Goal: Download file/media

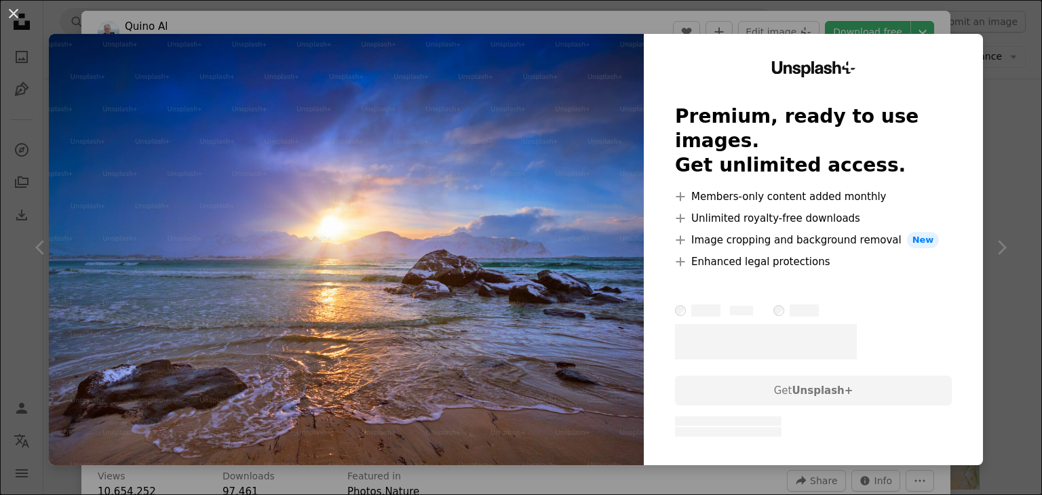
scroll to position [1153, 0]
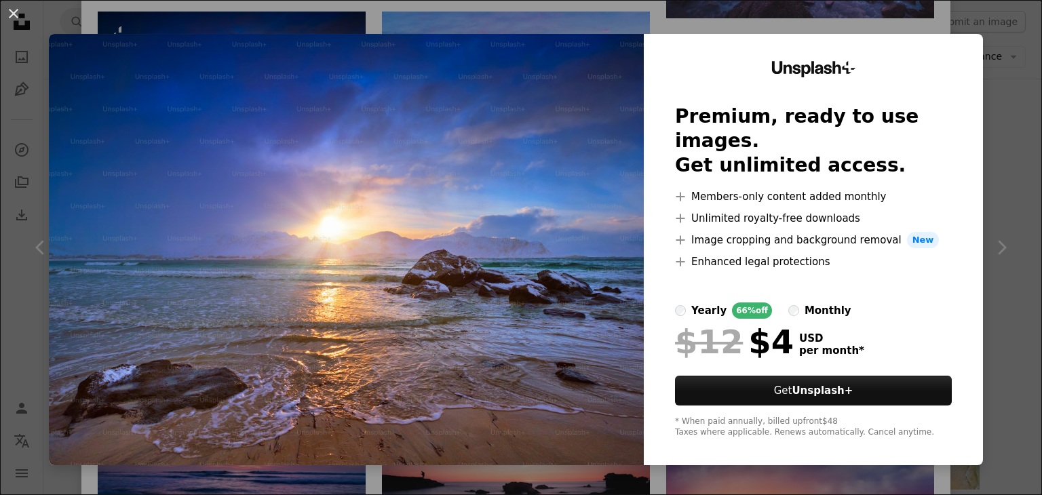
click at [1005, 56] on div "An X shape Unsplash+ Premium, ready to use images. Get unlimited access. A plus…" at bounding box center [521, 247] width 1042 height 495
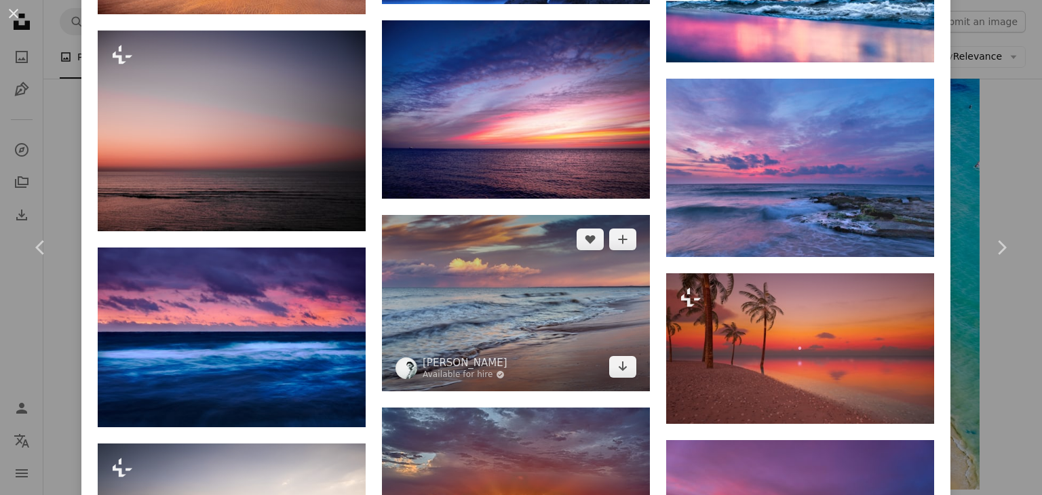
scroll to position [2035, 0]
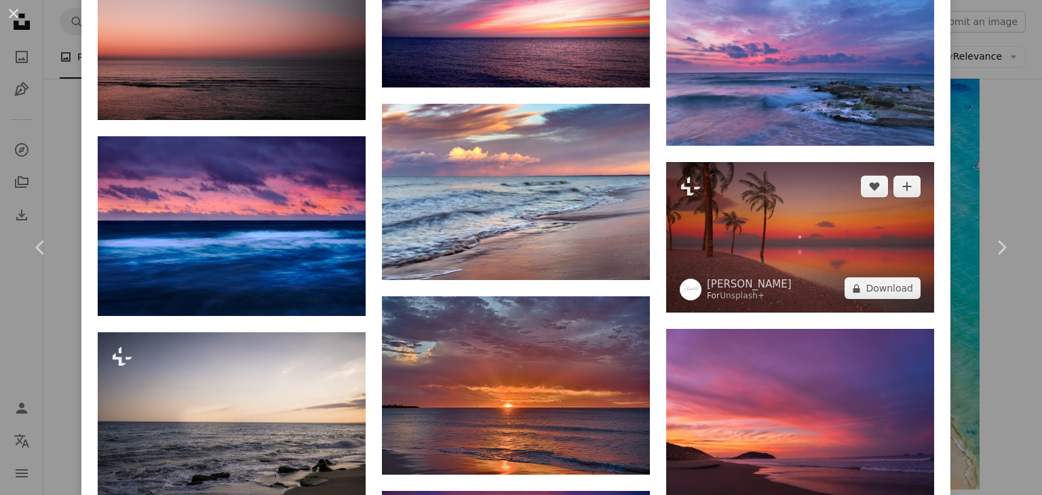
click at [749, 227] on img at bounding box center [800, 237] width 268 height 151
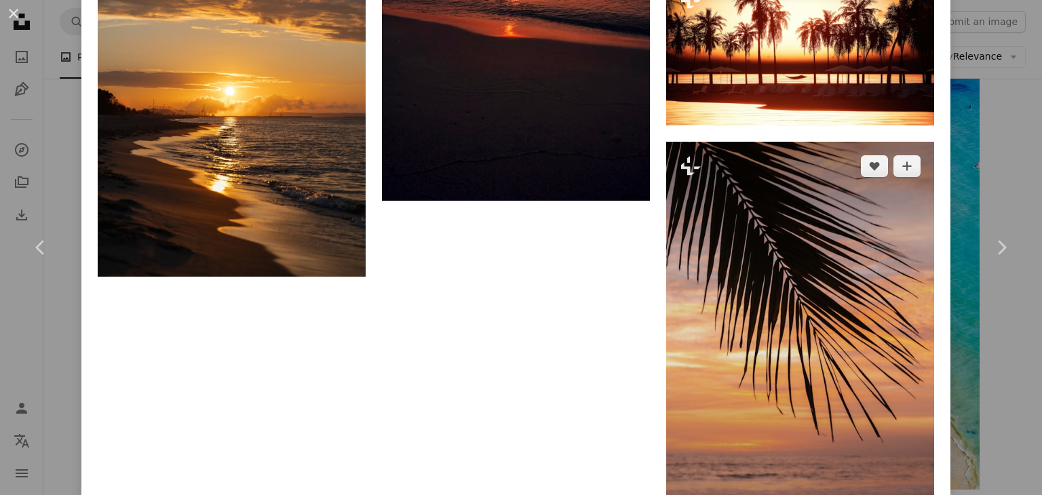
scroll to position [3256, 0]
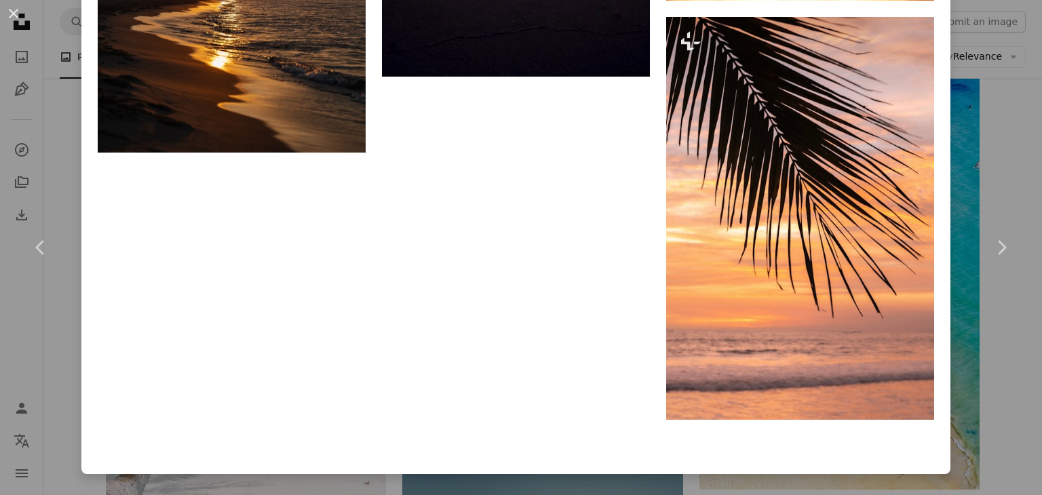
click at [966, 182] on link "Chevron right" at bounding box center [1000, 247] width 81 height 130
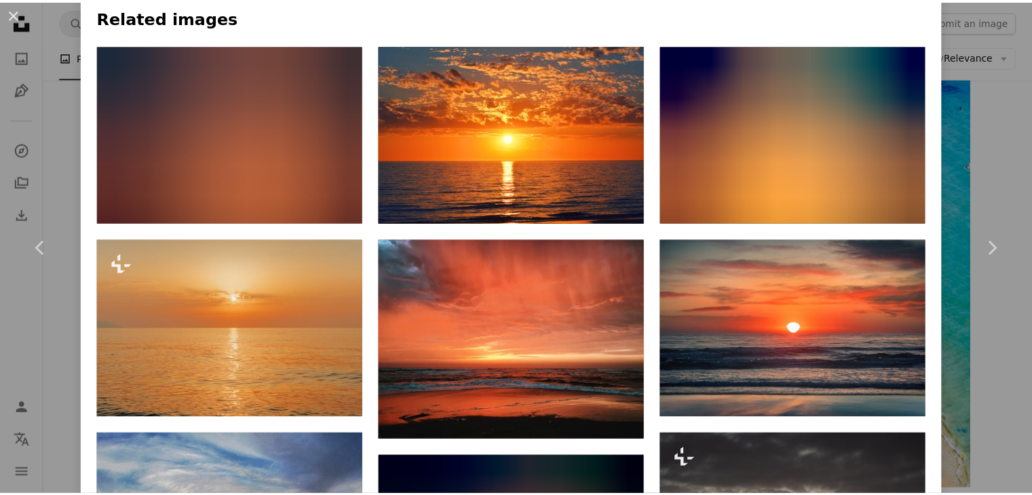
scroll to position [1085, 0]
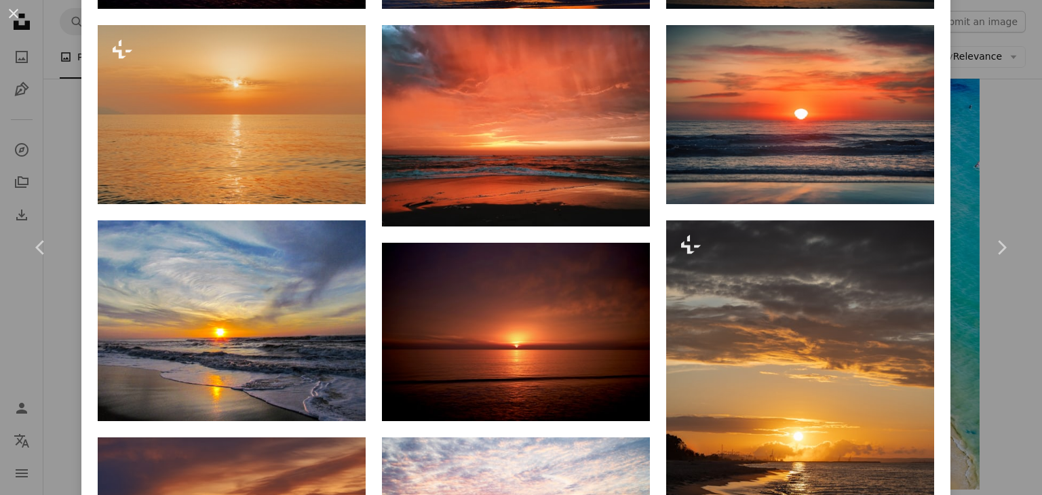
click at [960, 141] on div "An X shape Chevron left Chevron right [PERSON_NAME] Available for hire A checkm…" at bounding box center [521, 247] width 1042 height 495
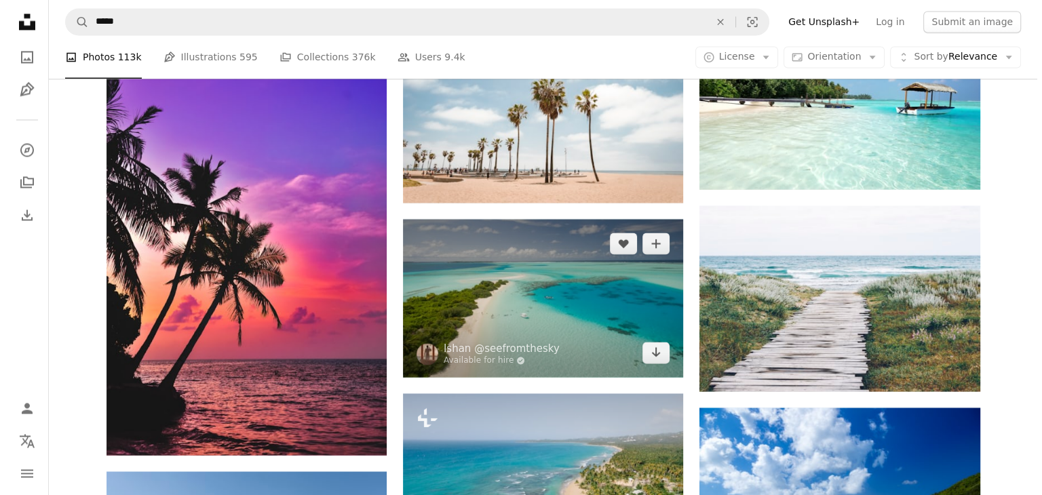
scroll to position [12683, 0]
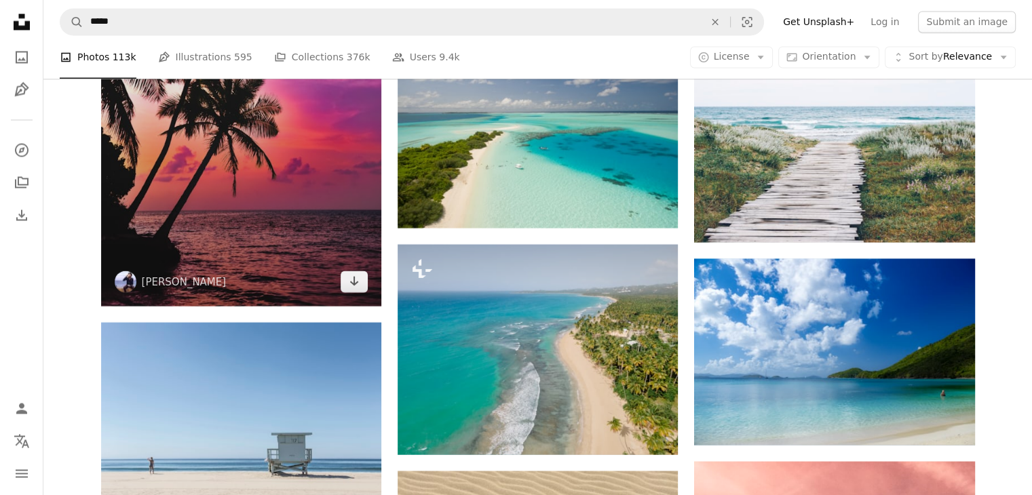
click at [347, 189] on img at bounding box center [241, 94] width 280 height 422
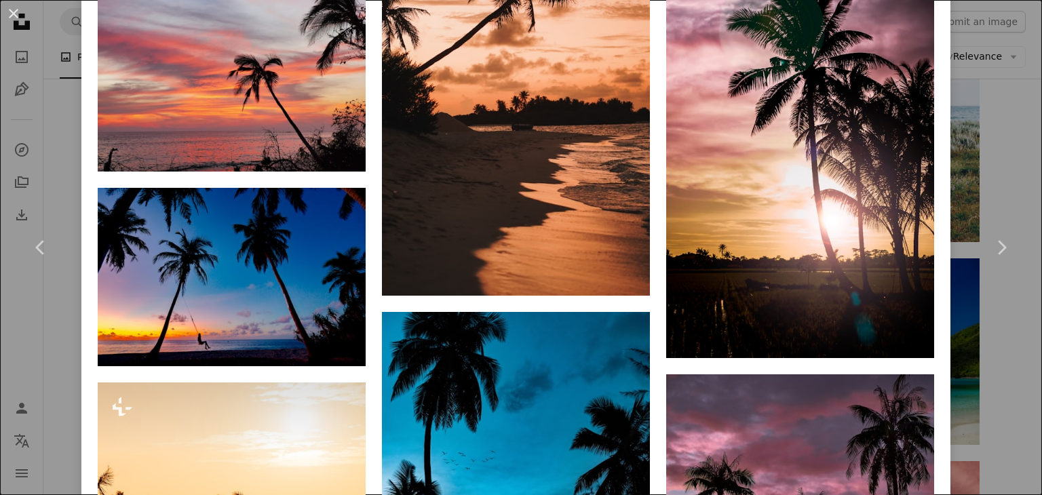
scroll to position [1492, 0]
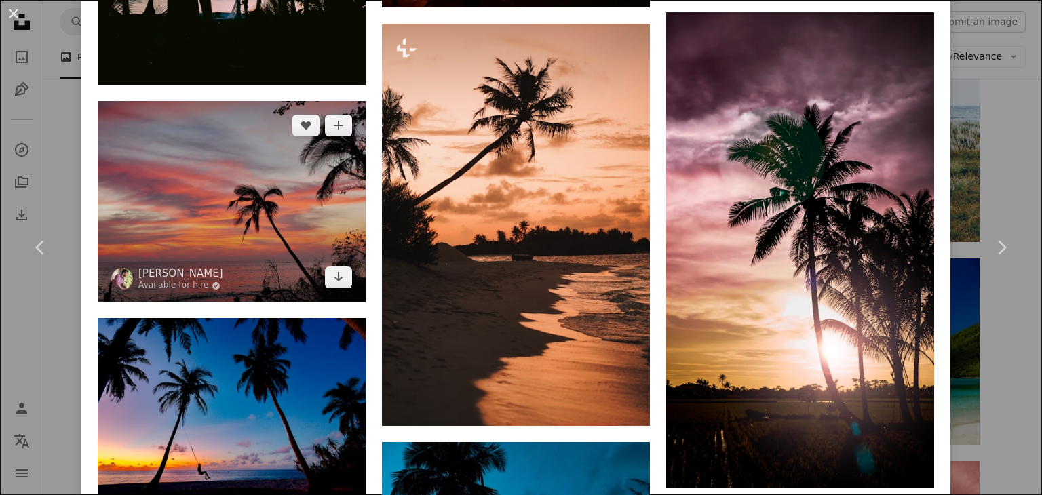
click at [331, 196] on img at bounding box center [232, 201] width 268 height 201
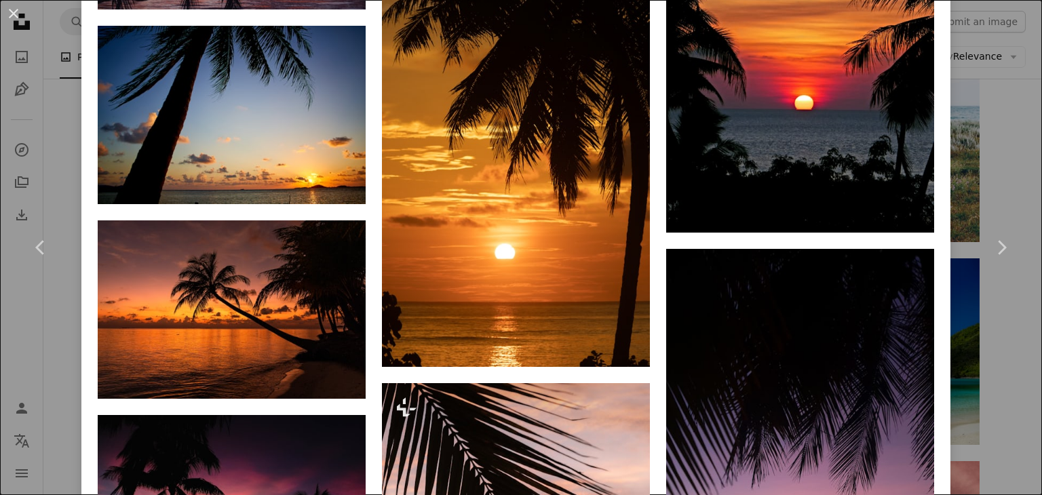
scroll to position [2238, 0]
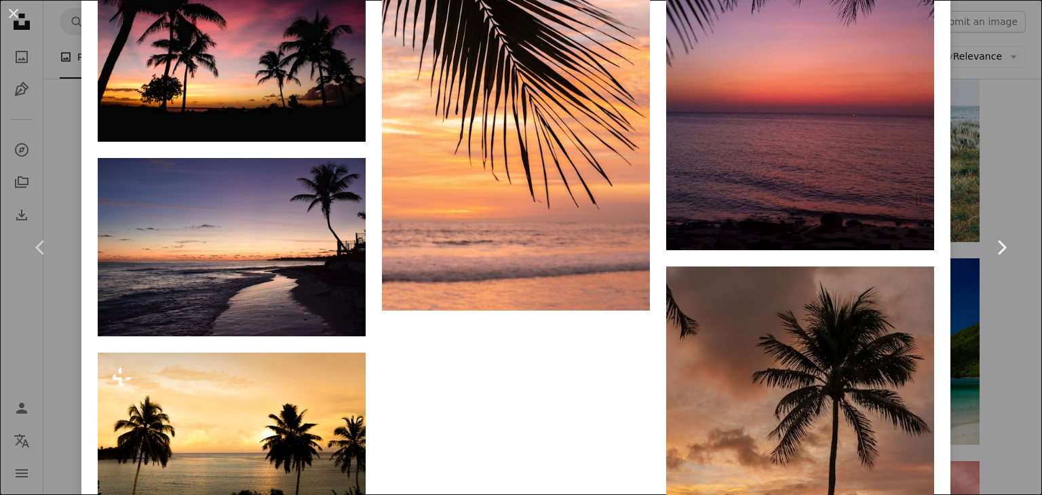
click at [973, 192] on link "Chevron right" at bounding box center [1000, 247] width 81 height 130
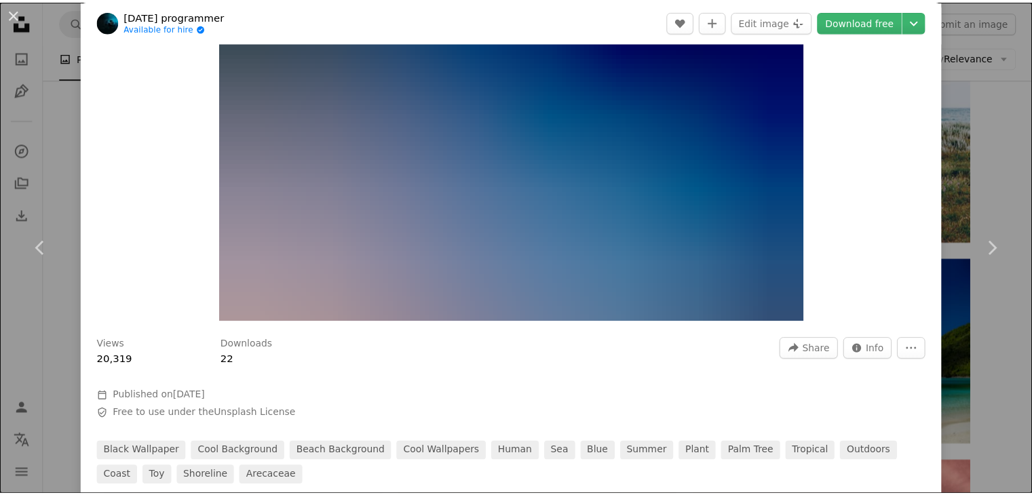
scroll to position [339, 0]
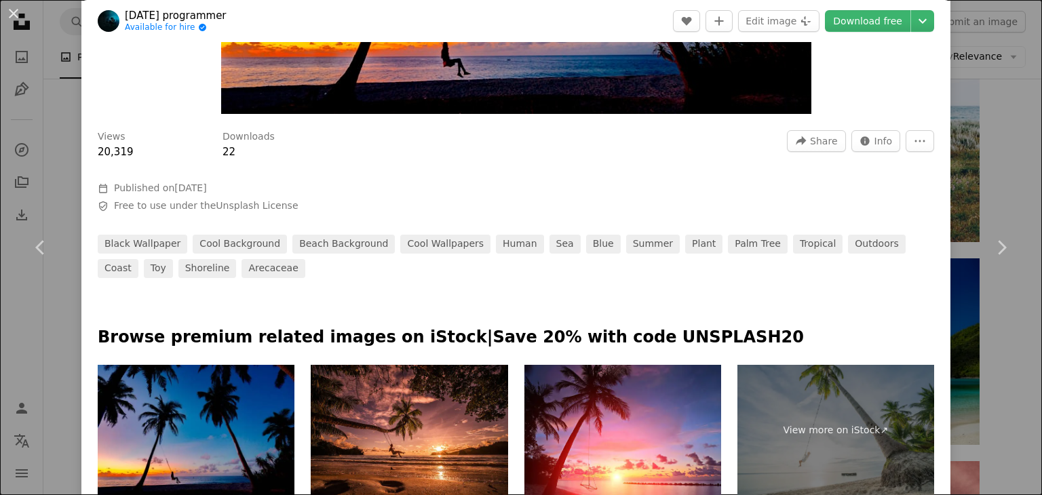
click at [1004, 139] on div "An X shape Chevron left Chevron right [DATE] programmer Available for hire A ch…" at bounding box center [521, 247] width 1042 height 495
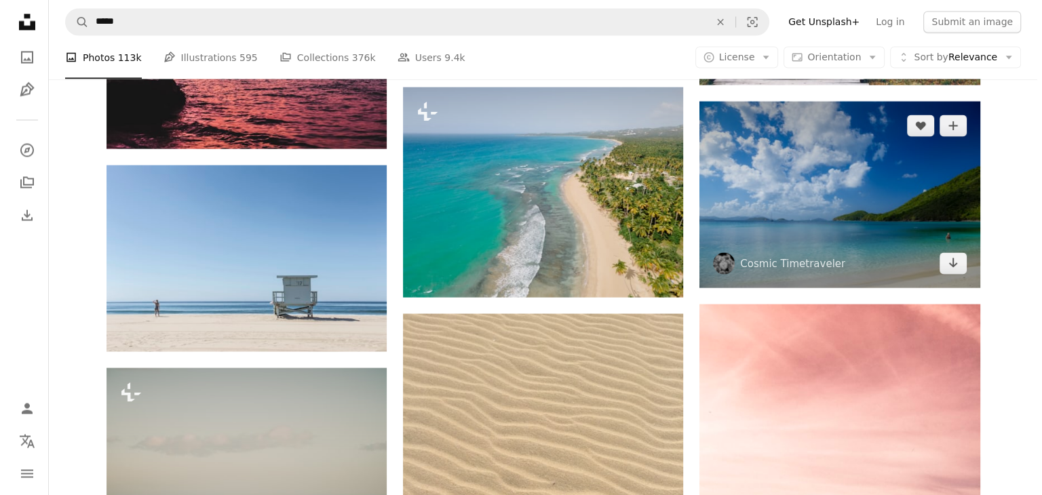
scroll to position [12819, 0]
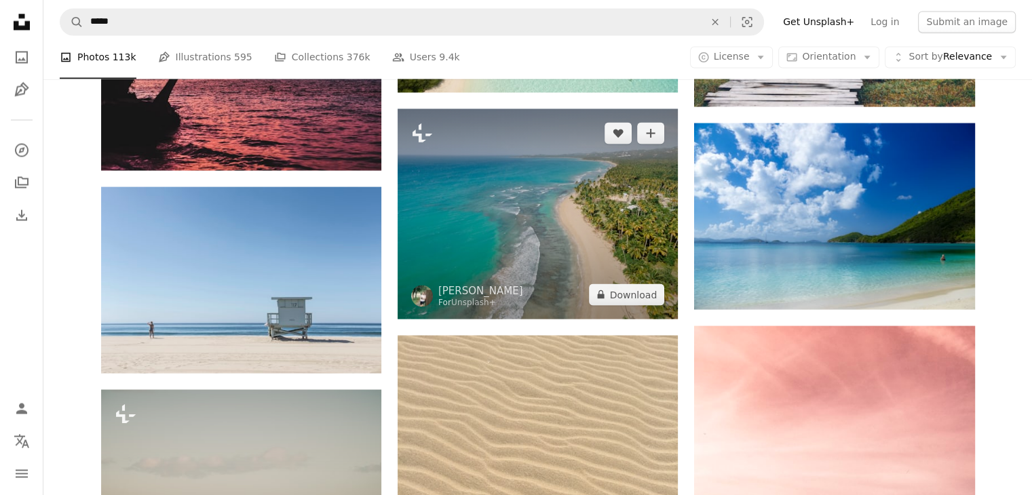
click at [621, 221] on img at bounding box center [537, 214] width 280 height 210
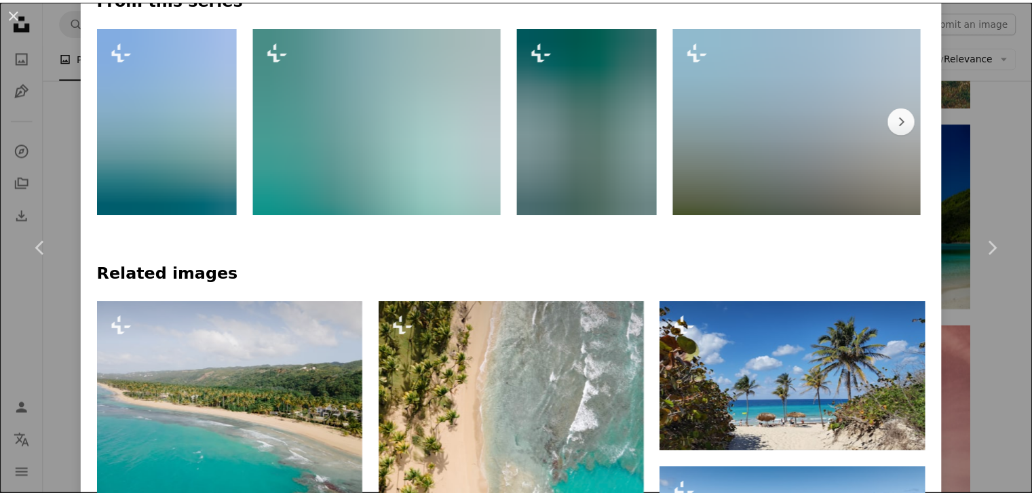
scroll to position [678, 0]
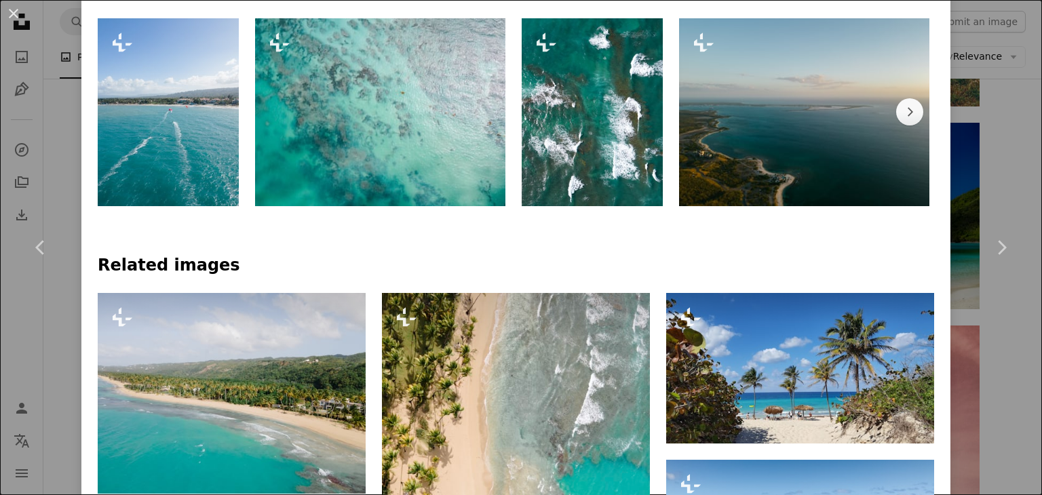
click at [1005, 142] on div "An X shape Chevron left Chevron right [PERSON_NAME] For Unsplash+ A heart A plu…" at bounding box center [521, 247] width 1042 height 495
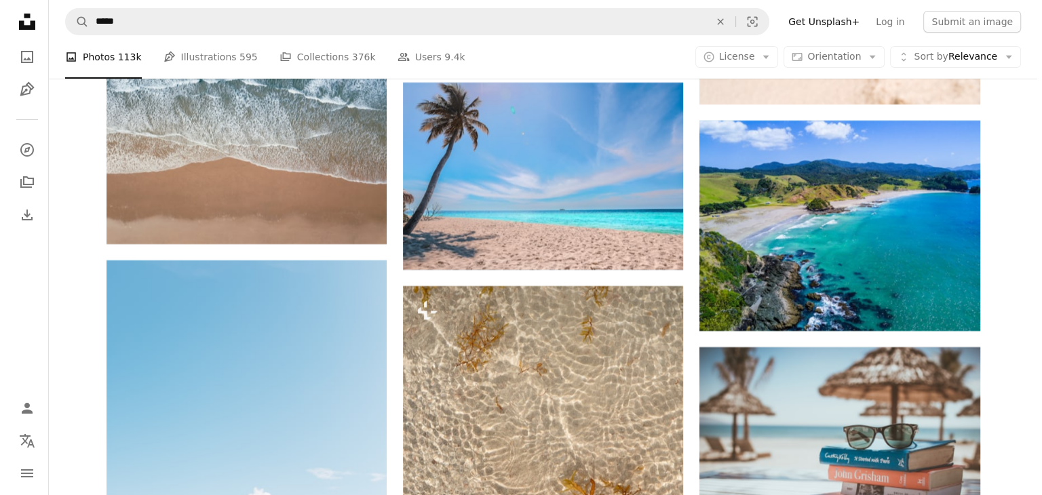
scroll to position [15396, 0]
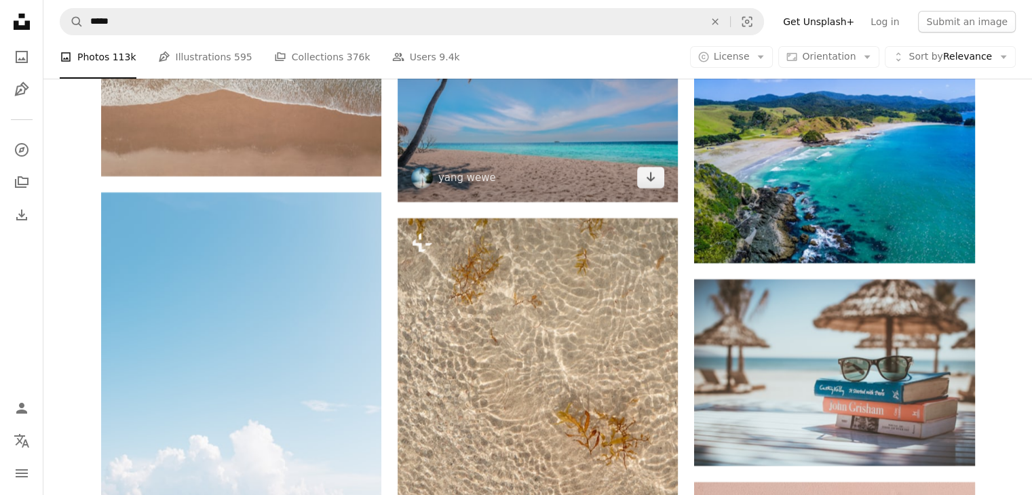
click at [640, 166] on img at bounding box center [537, 108] width 280 height 187
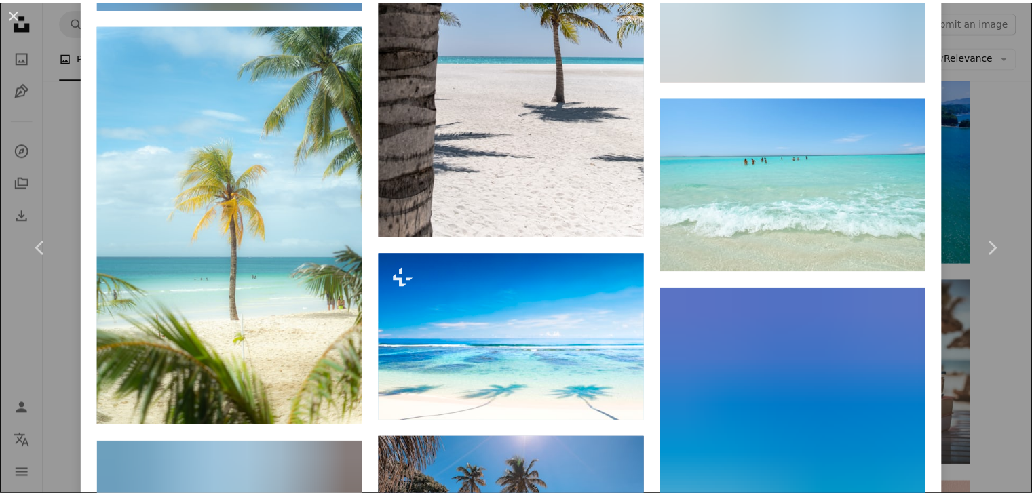
scroll to position [1628, 0]
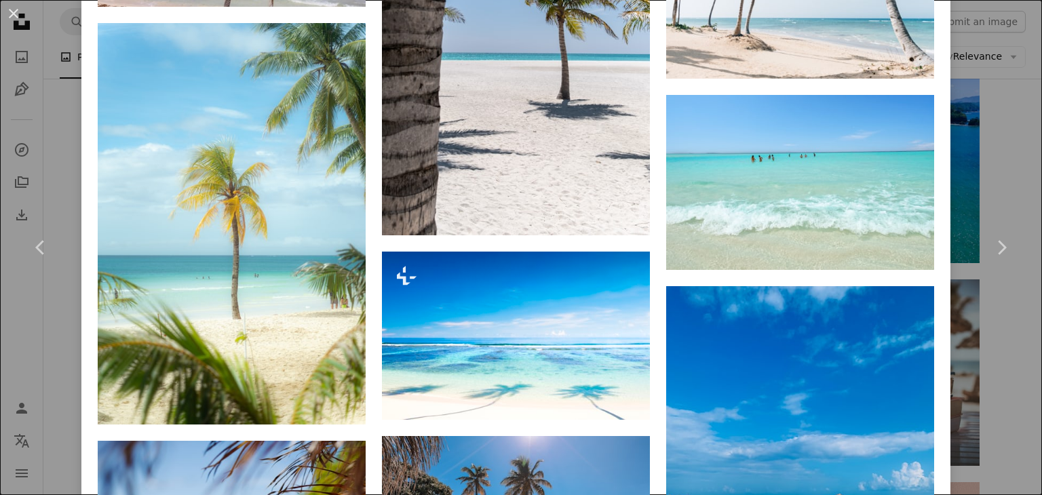
click at [996, 153] on div "An X shape Chevron left Chevron right yang wewe weweclub_wewe A heart A plus si…" at bounding box center [521, 247] width 1042 height 495
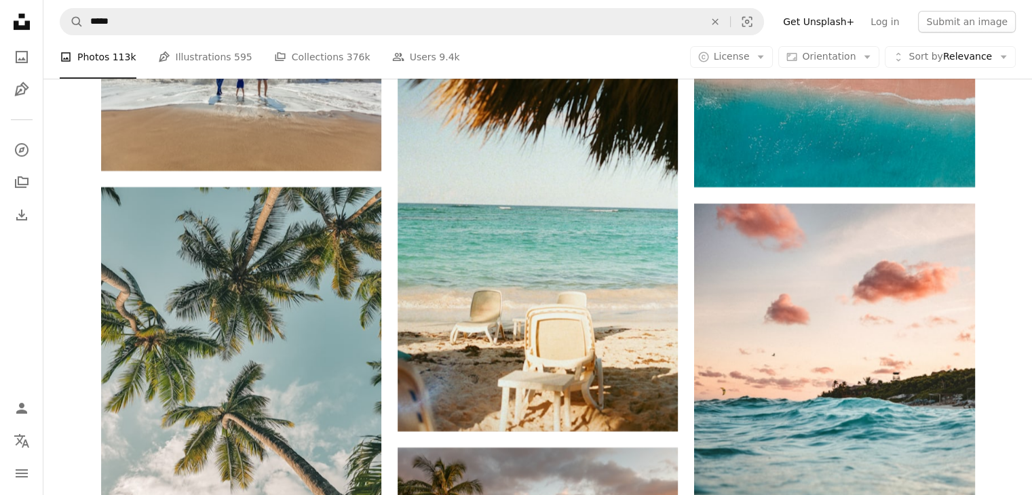
scroll to position [15871, 0]
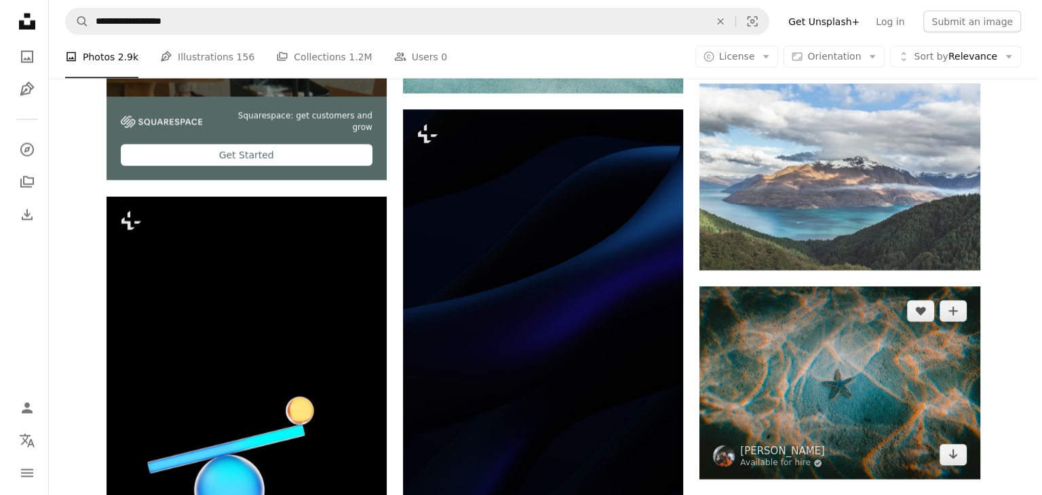
scroll to position [2927, 0]
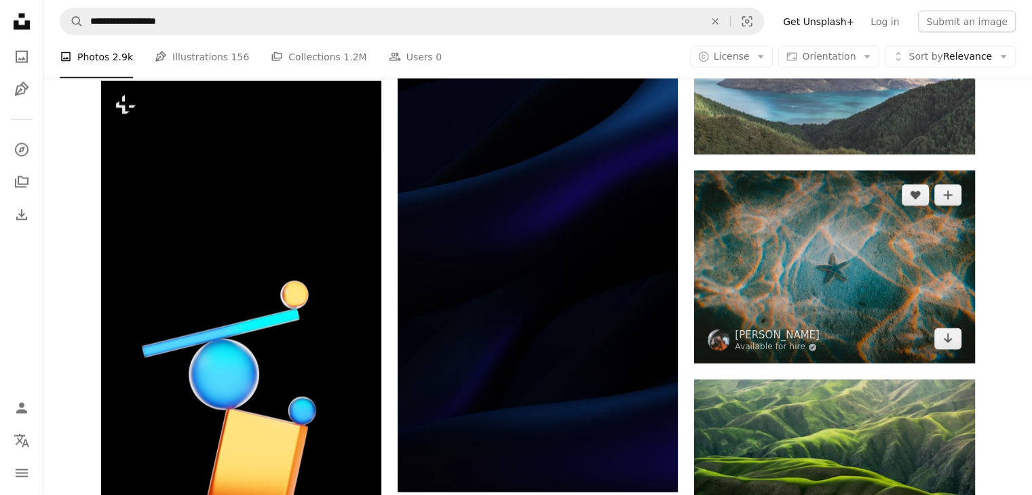
click at [830, 229] on img at bounding box center [834, 267] width 280 height 193
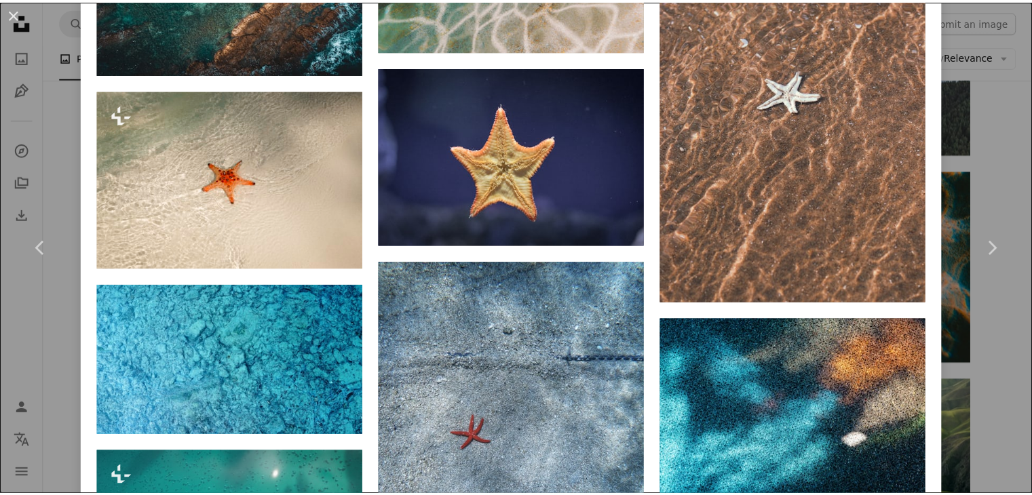
scroll to position [1696, 0]
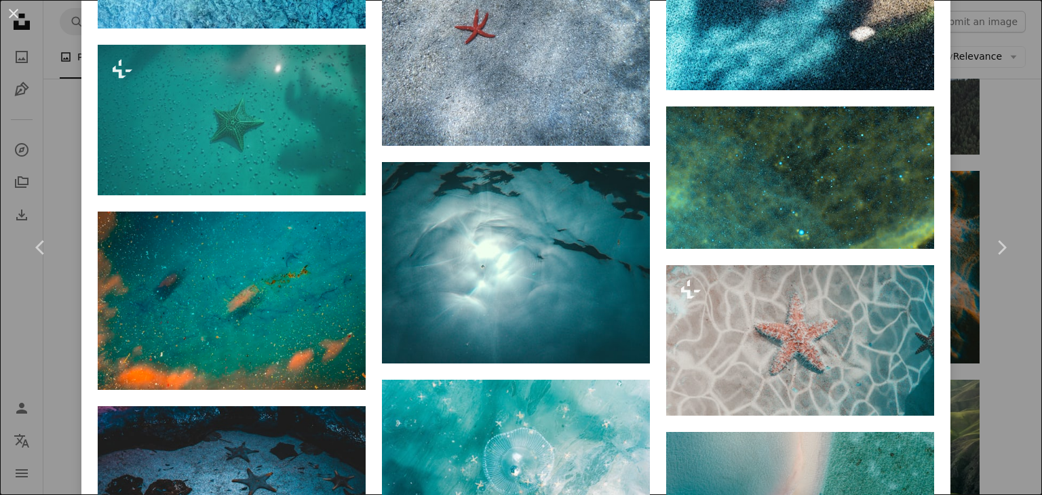
click at [1004, 151] on div "An X shape Chevron left Chevron right [PERSON_NAME] Available for hire A checkm…" at bounding box center [521, 247] width 1042 height 495
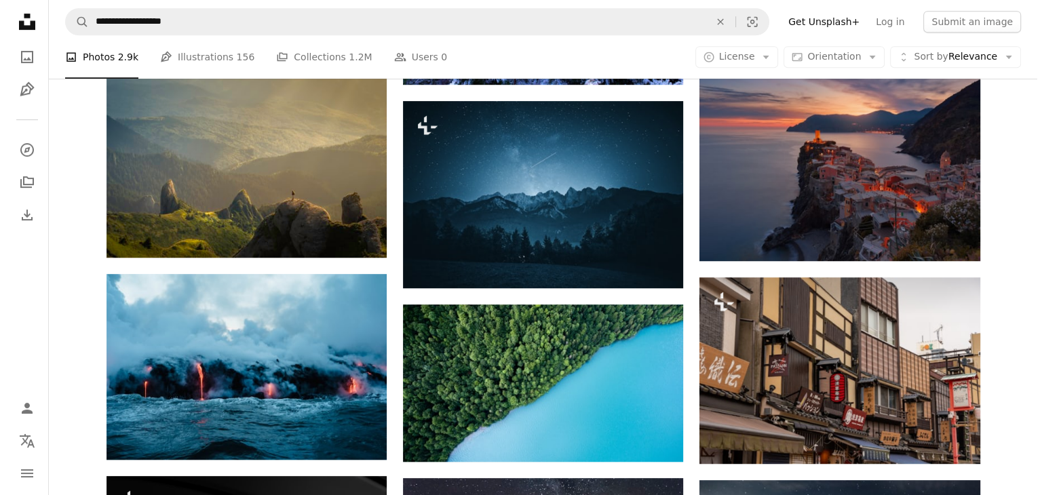
scroll to position [418, 0]
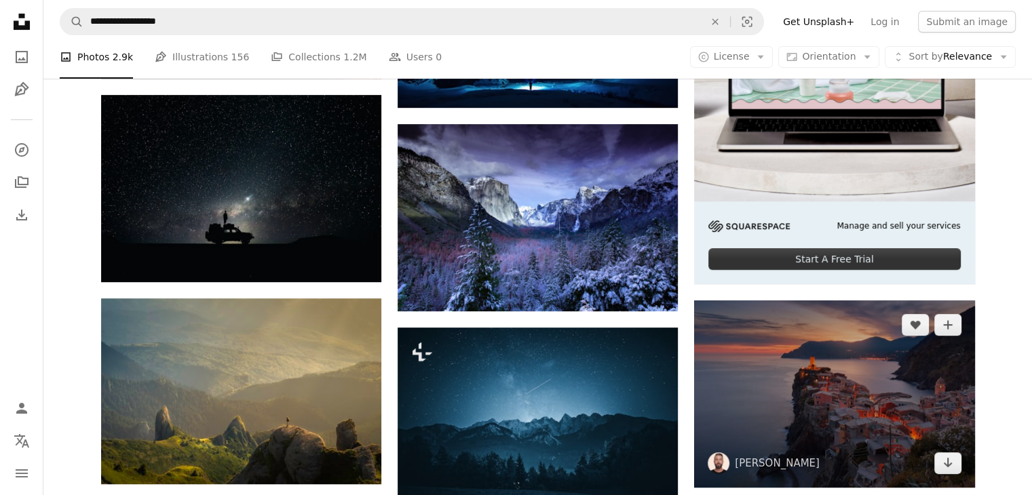
click at [814, 362] on img at bounding box center [834, 393] width 280 height 187
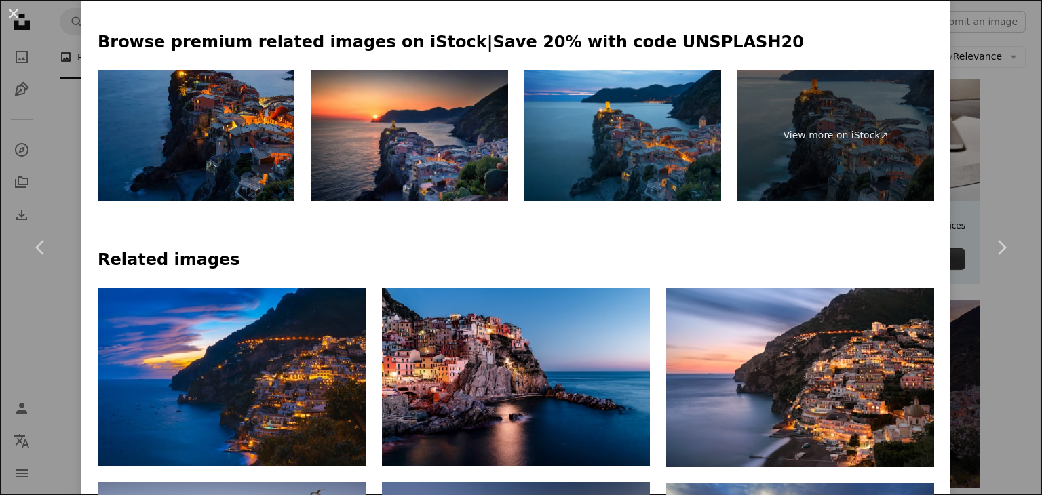
scroll to position [814, 0]
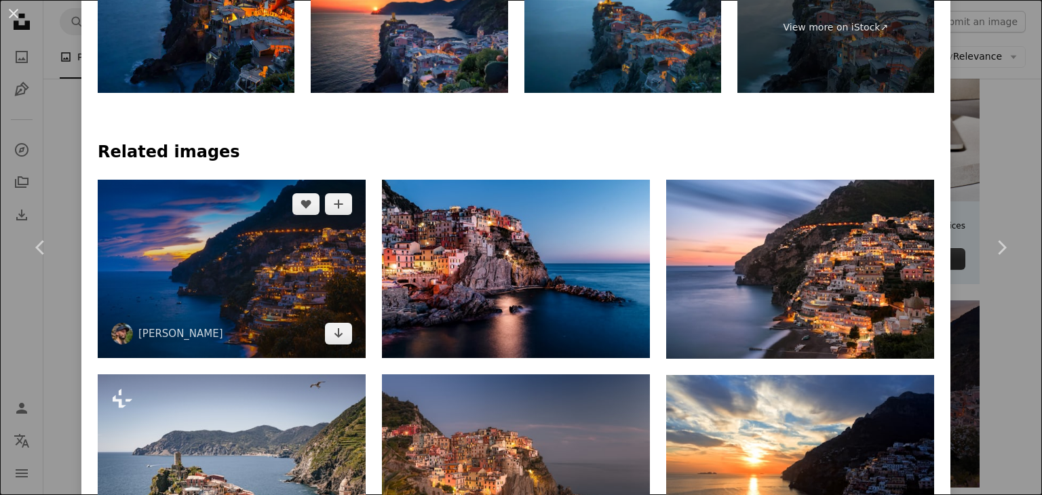
click at [263, 243] on img at bounding box center [232, 269] width 268 height 178
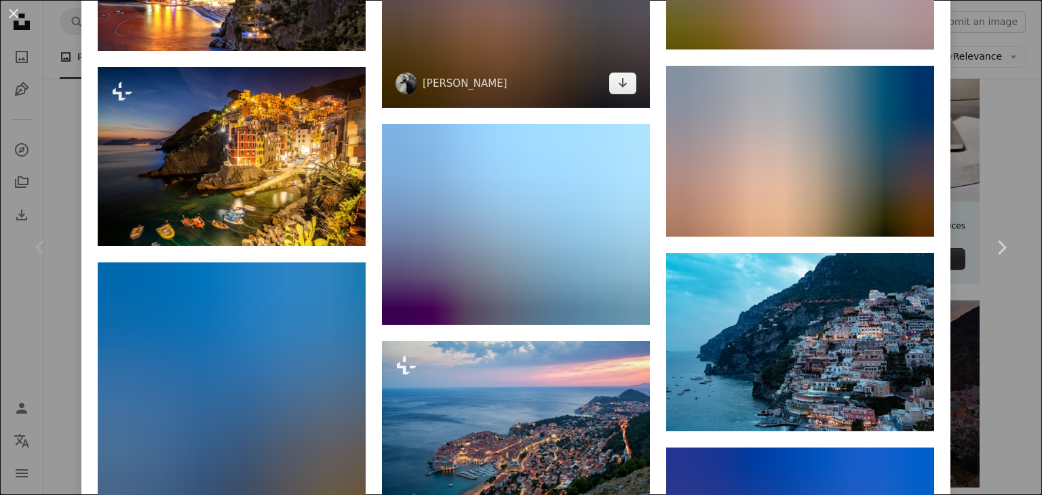
scroll to position [1289, 0]
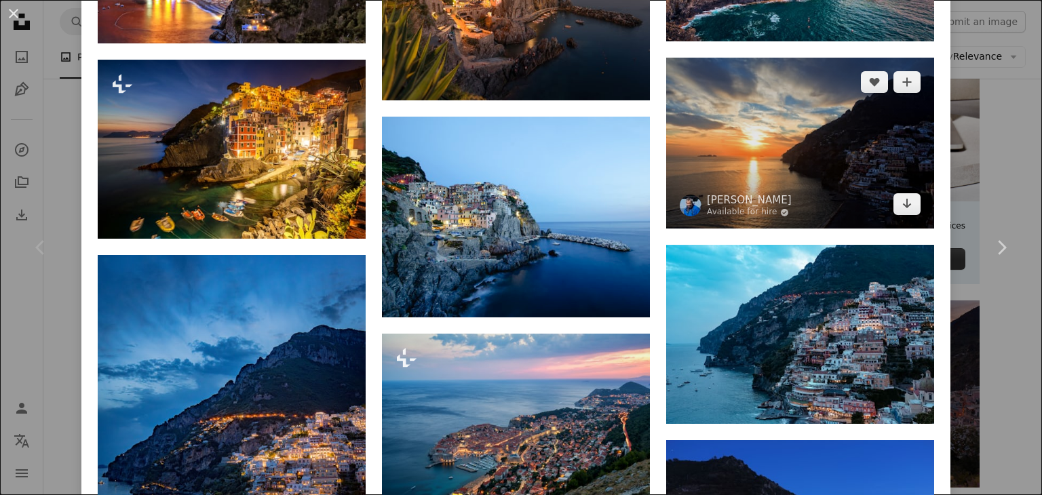
click at [783, 160] on img at bounding box center [800, 143] width 268 height 171
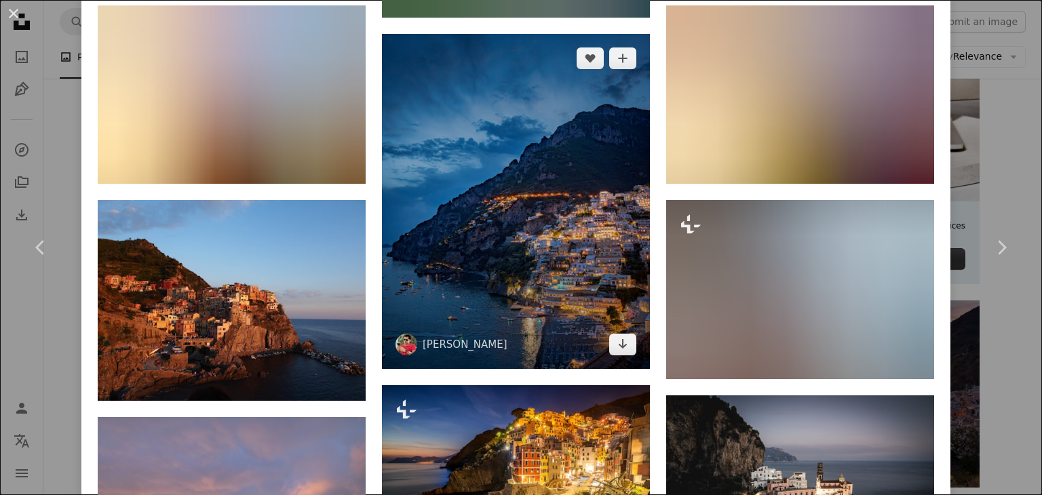
scroll to position [1831, 0]
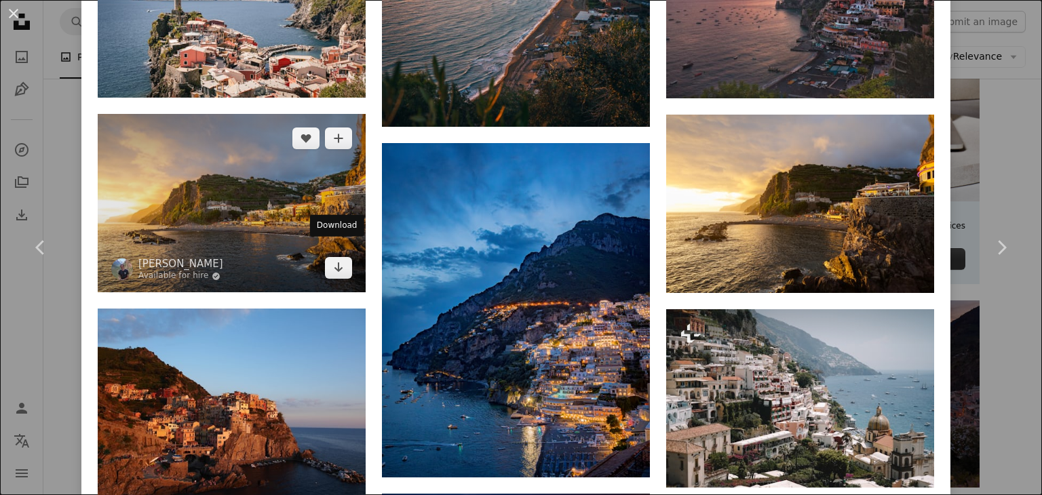
click at [319, 215] on div "Download" at bounding box center [337, 226] width 54 height 22
click at [277, 185] on img at bounding box center [232, 203] width 268 height 178
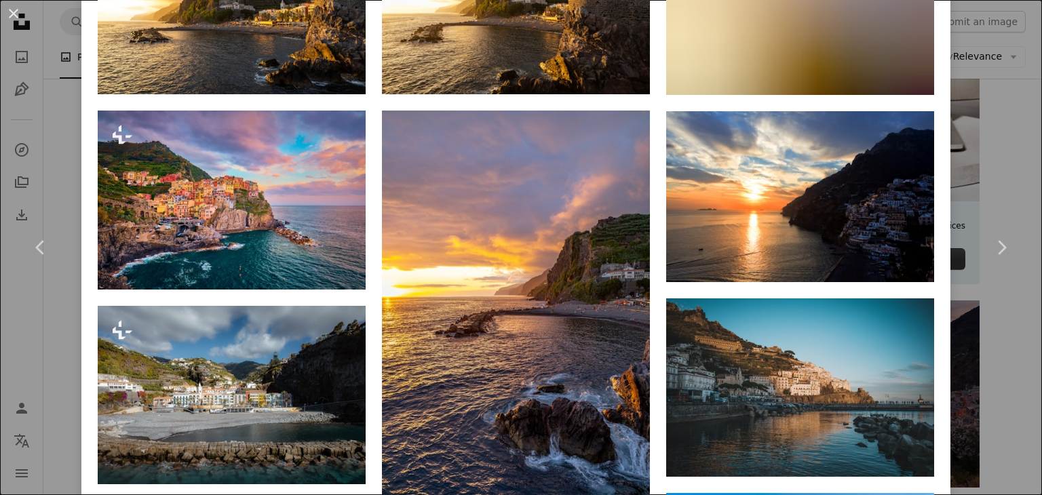
scroll to position [1017, 0]
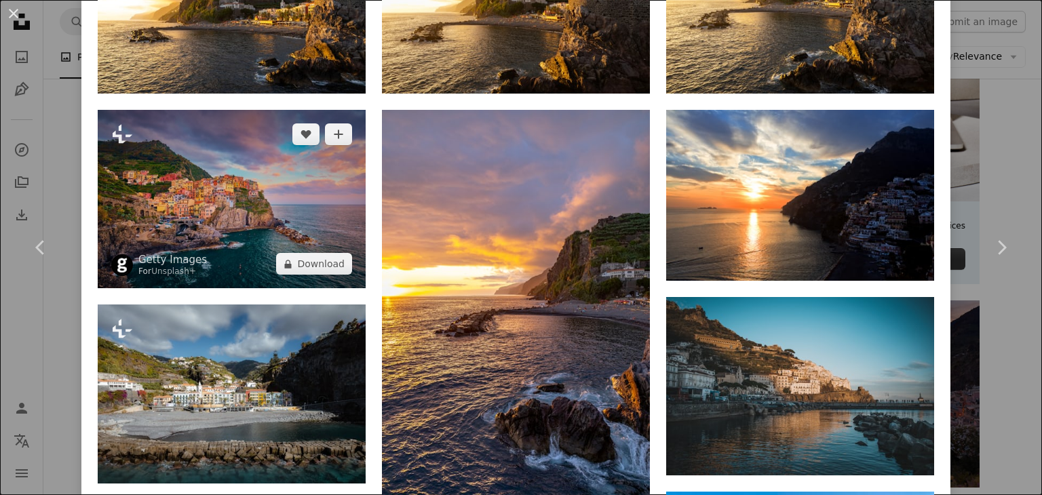
click at [255, 277] on img at bounding box center [232, 199] width 268 height 178
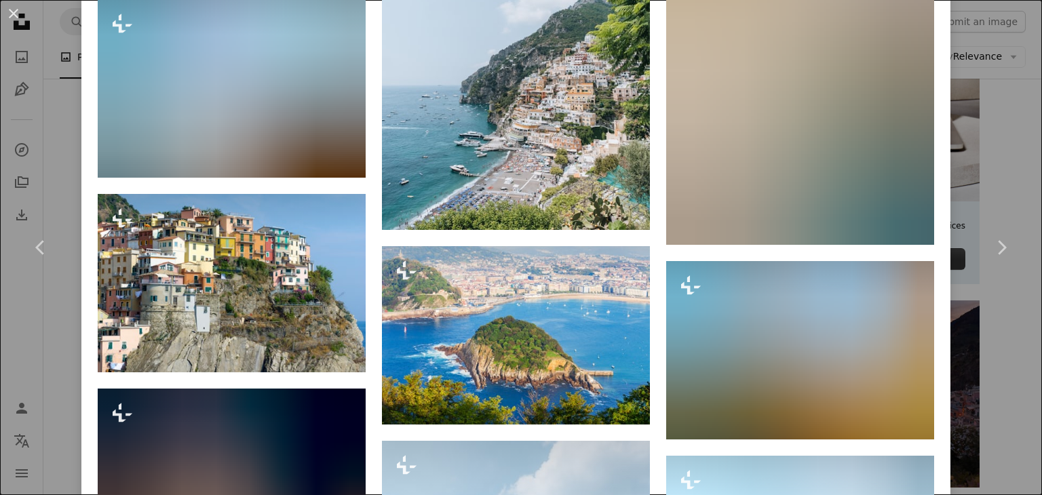
scroll to position [4341, 0]
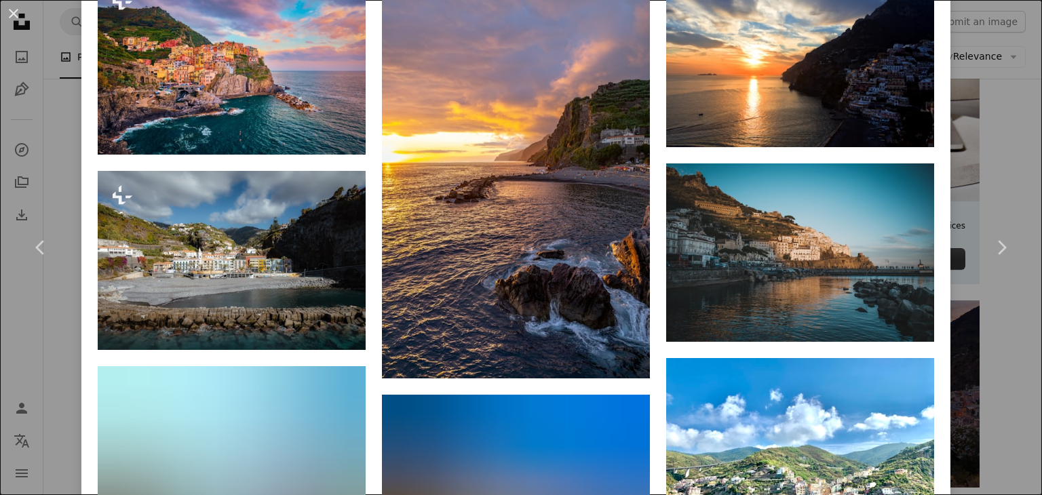
scroll to position [1153, 0]
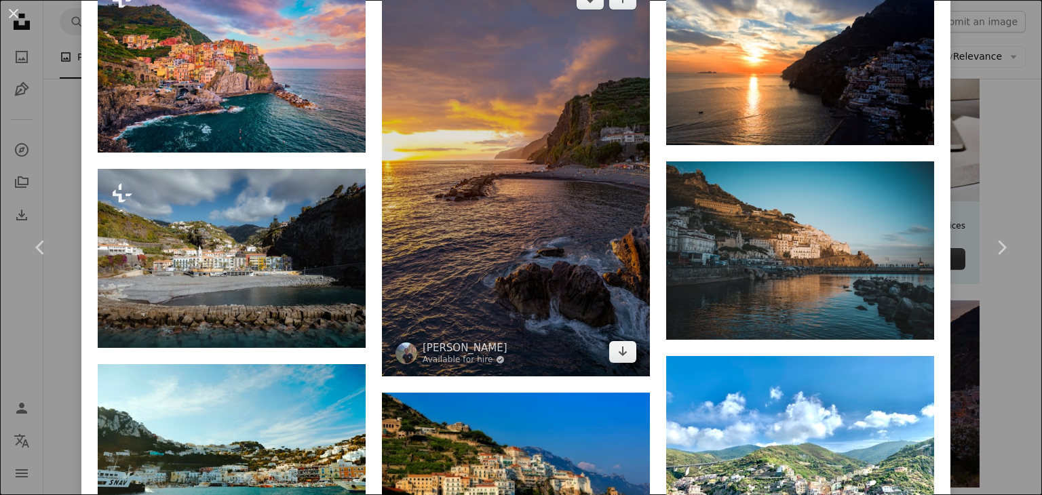
click at [538, 210] on img at bounding box center [516, 175] width 268 height 402
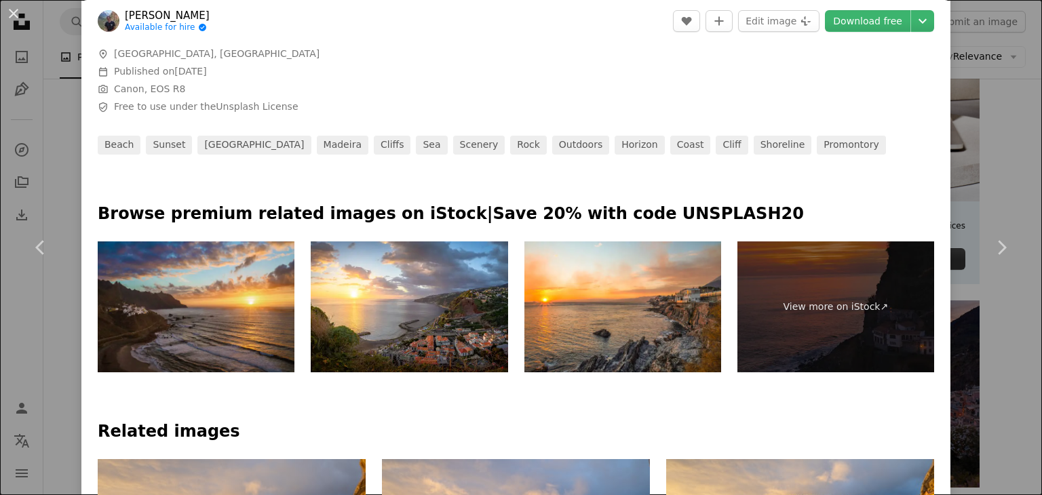
scroll to position [678, 0]
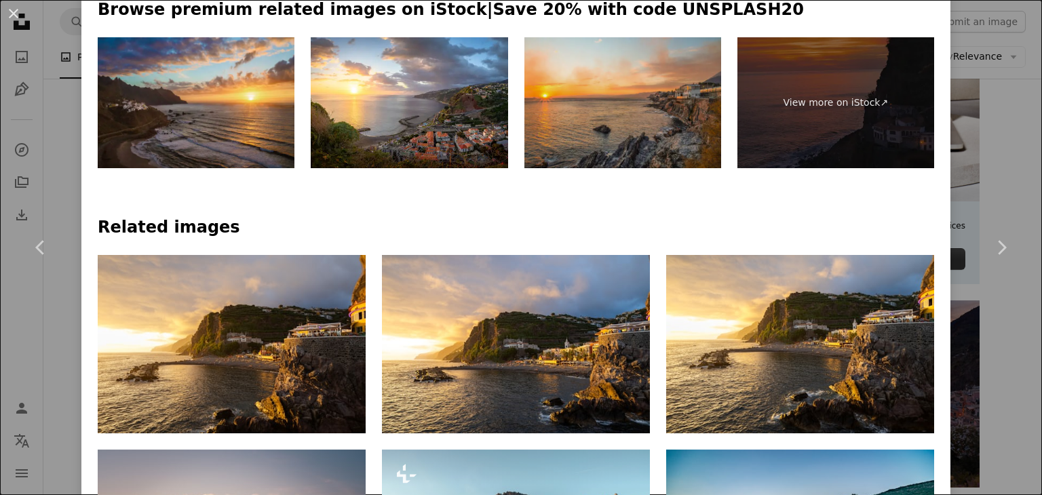
click at [654, 120] on img at bounding box center [622, 103] width 197 height 132
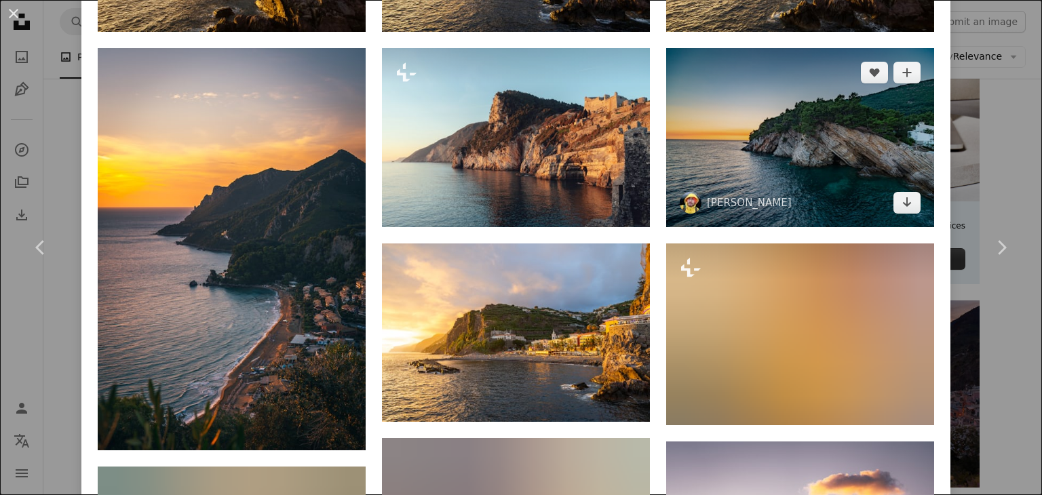
scroll to position [1153, 0]
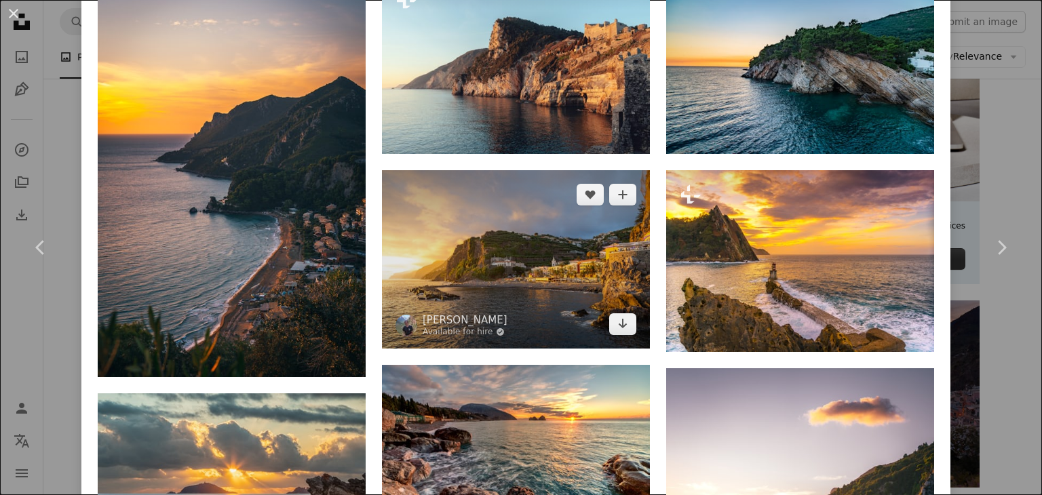
click at [583, 277] on img at bounding box center [516, 259] width 268 height 178
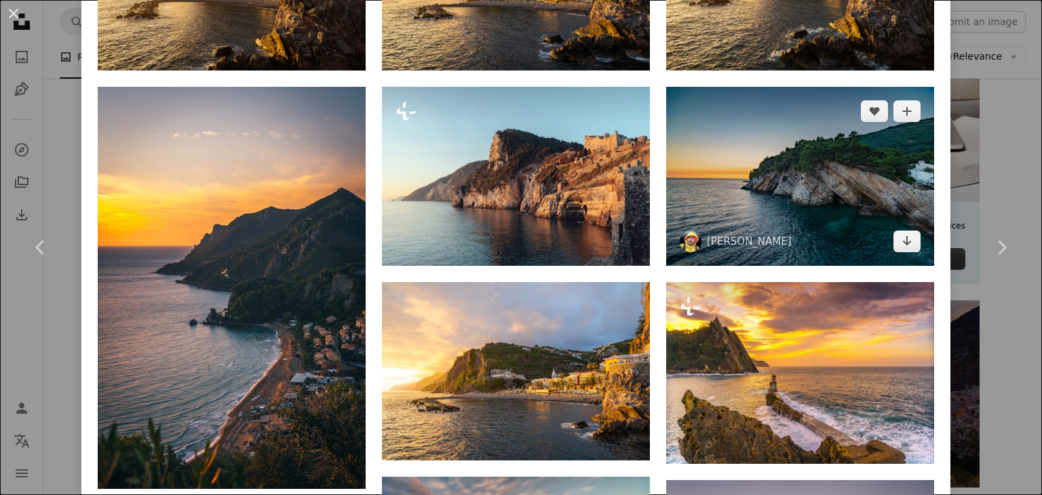
scroll to position [1153, 0]
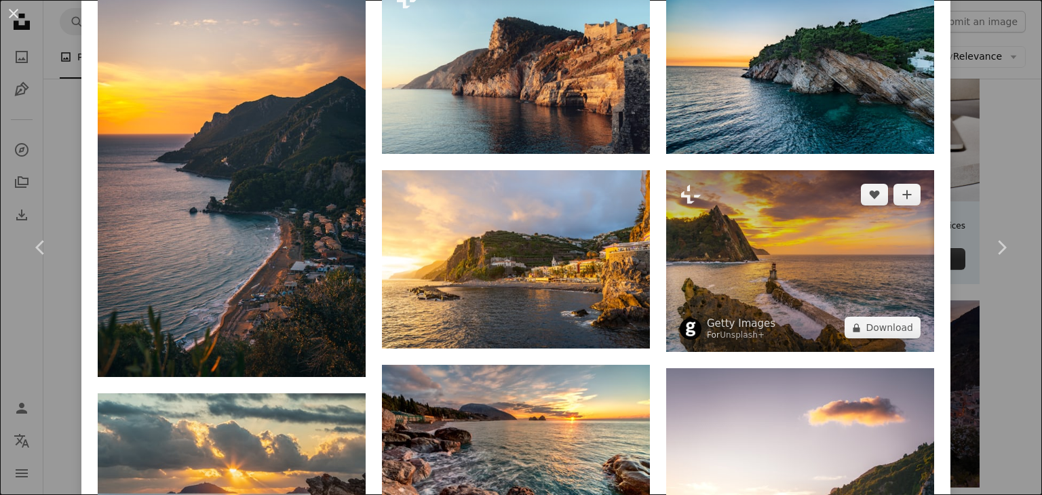
click at [789, 239] on img at bounding box center [800, 261] width 268 height 182
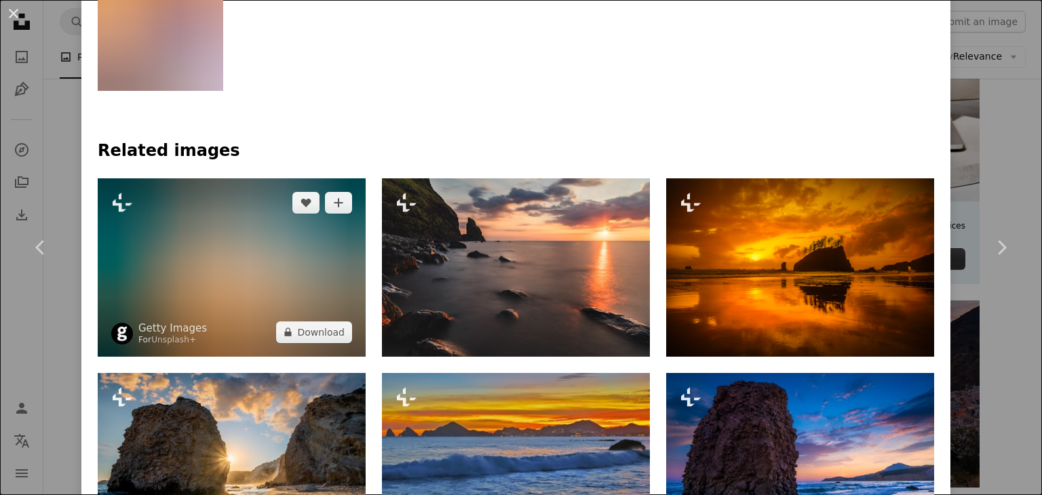
scroll to position [814, 0]
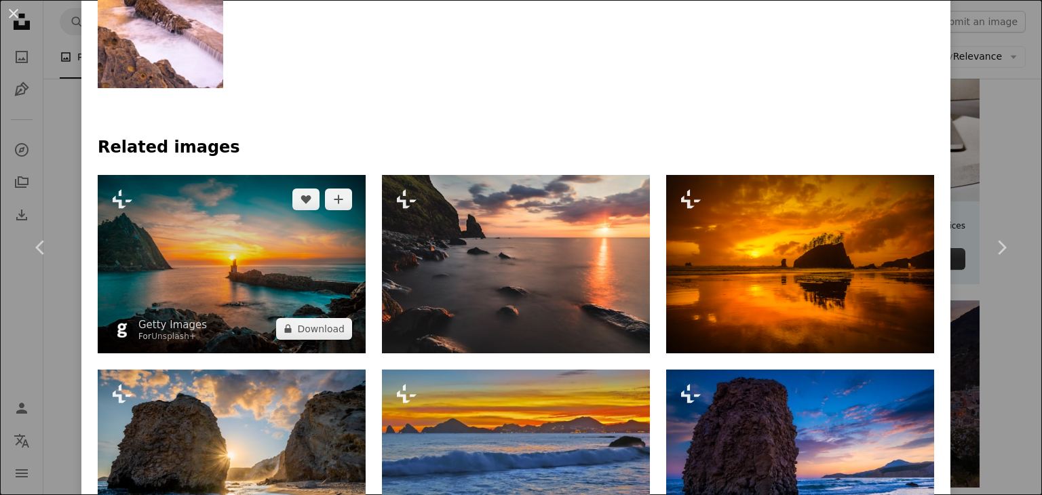
click at [187, 252] on img at bounding box center [232, 264] width 268 height 178
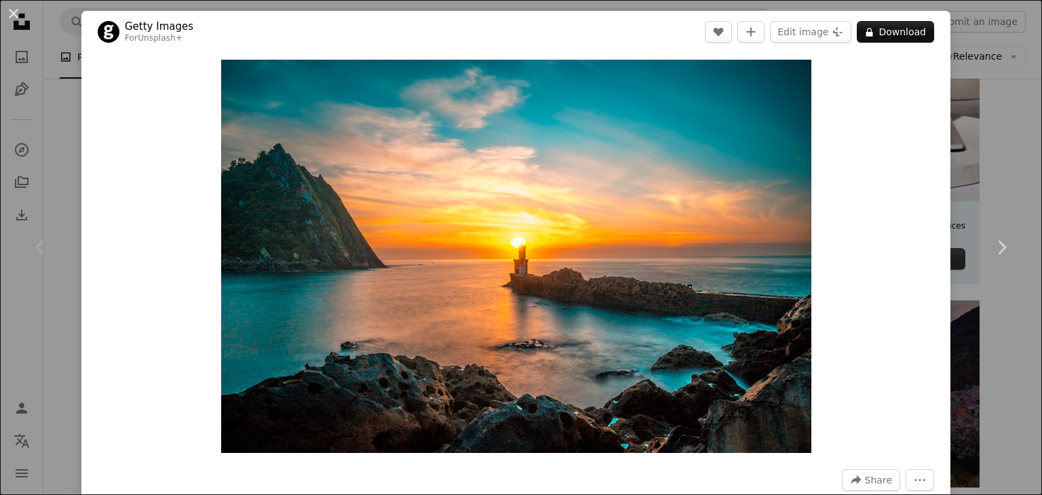
click at [980, 73] on div "An X shape Chevron left Chevron right Getty Images For Unsplash+ A heart A plus…" at bounding box center [521, 247] width 1042 height 495
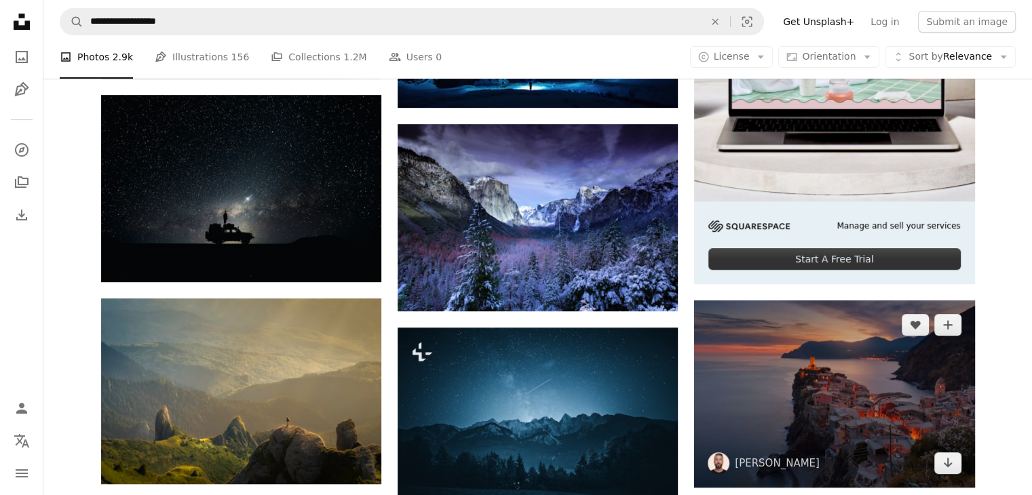
click at [833, 349] on img at bounding box center [834, 393] width 280 height 187
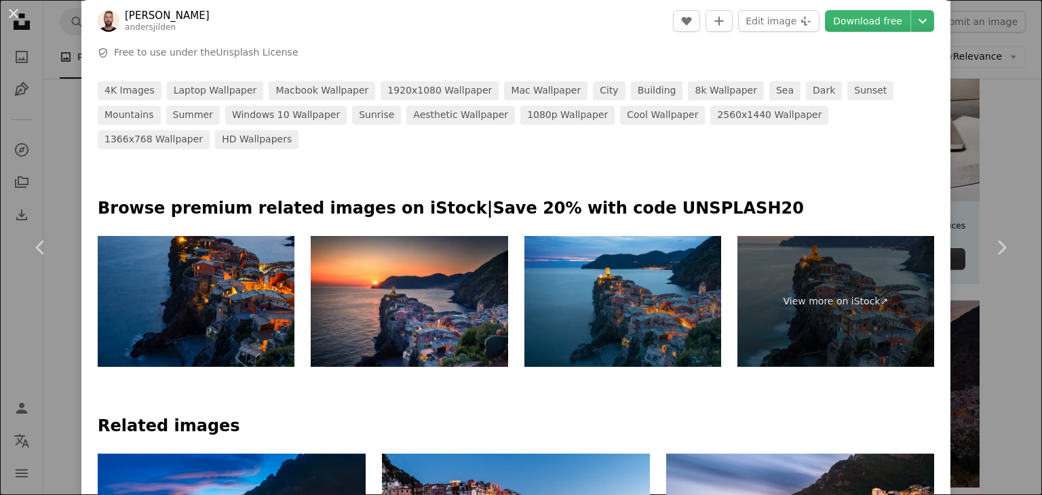
scroll to position [543, 0]
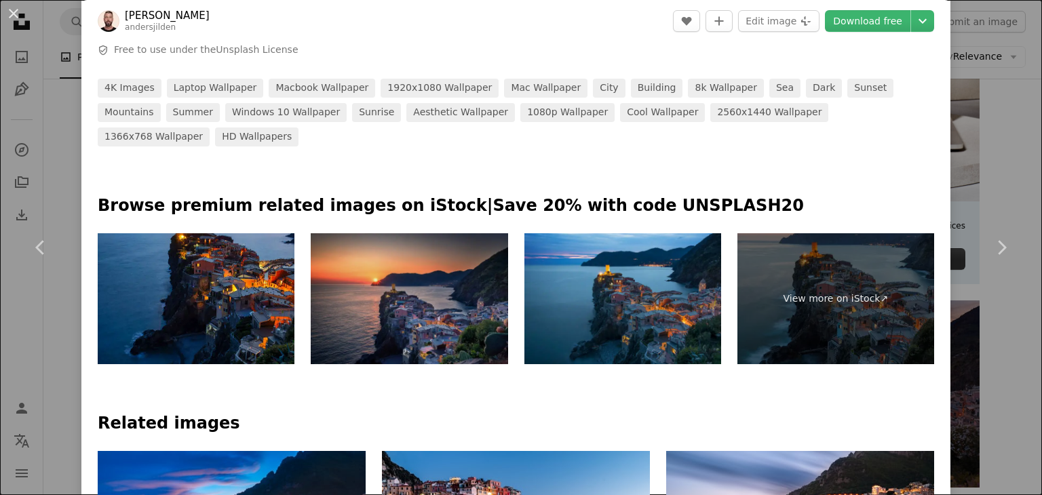
click at [403, 259] on img at bounding box center [409, 299] width 197 height 132
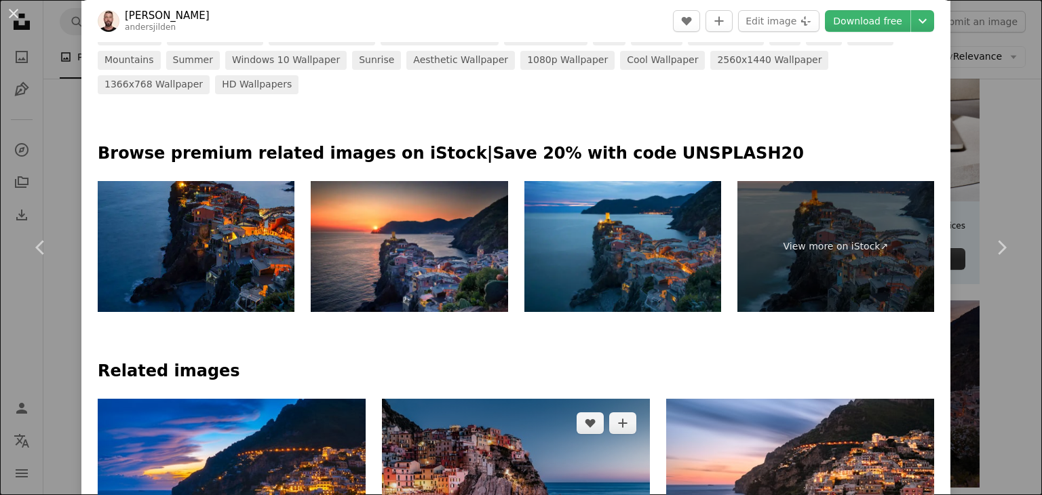
scroll to position [746, 0]
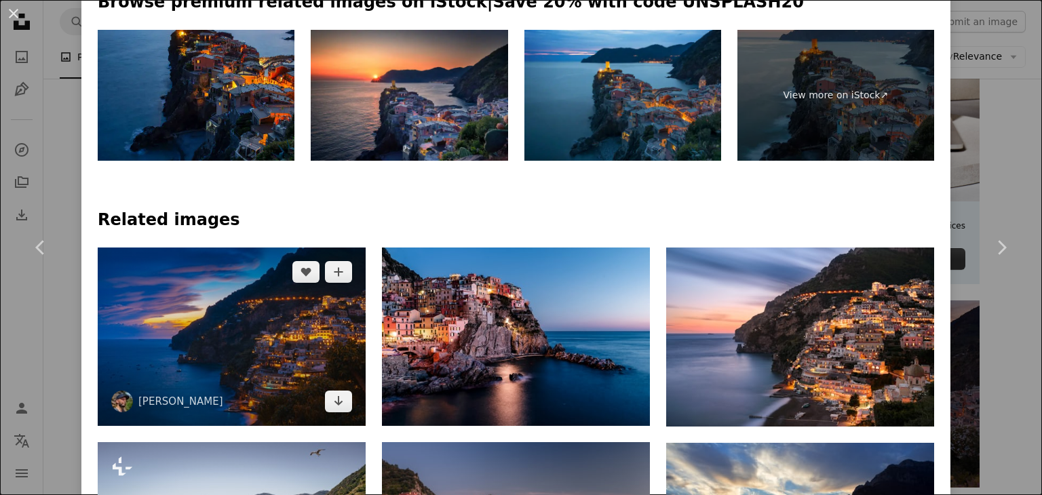
click at [325, 317] on img at bounding box center [232, 337] width 268 height 178
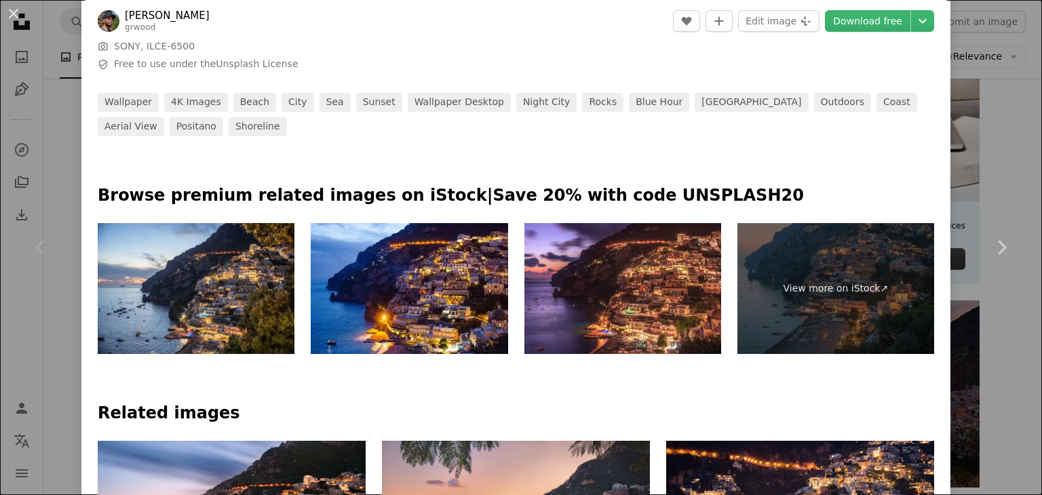
scroll to position [746, 0]
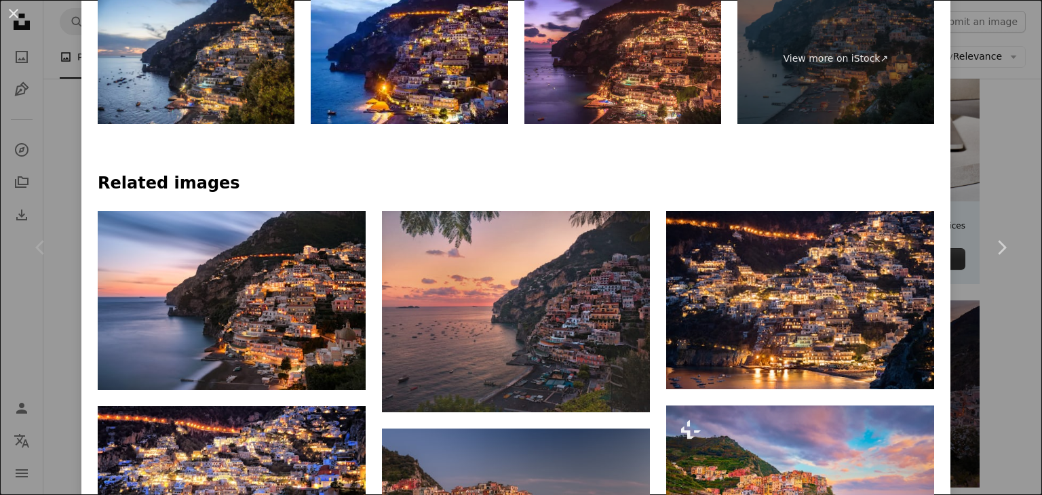
click at [882, 183] on h4 "Related images" at bounding box center [516, 184] width 836 height 22
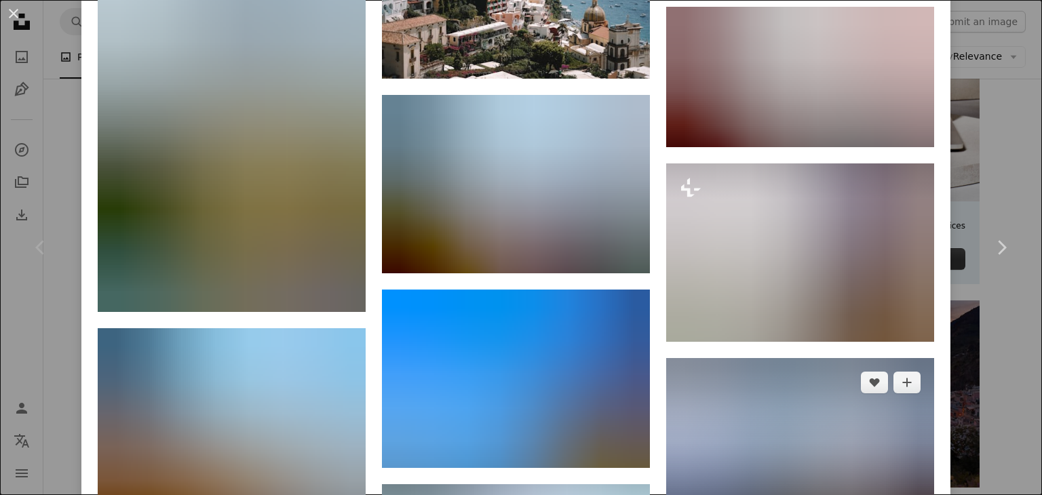
scroll to position [2645, 0]
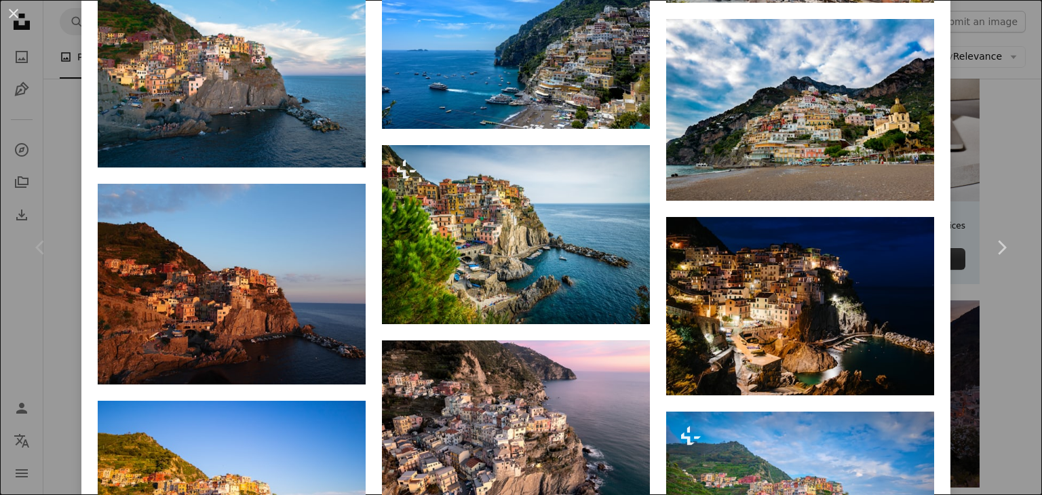
click at [985, 208] on link "Chevron right" at bounding box center [1000, 247] width 81 height 130
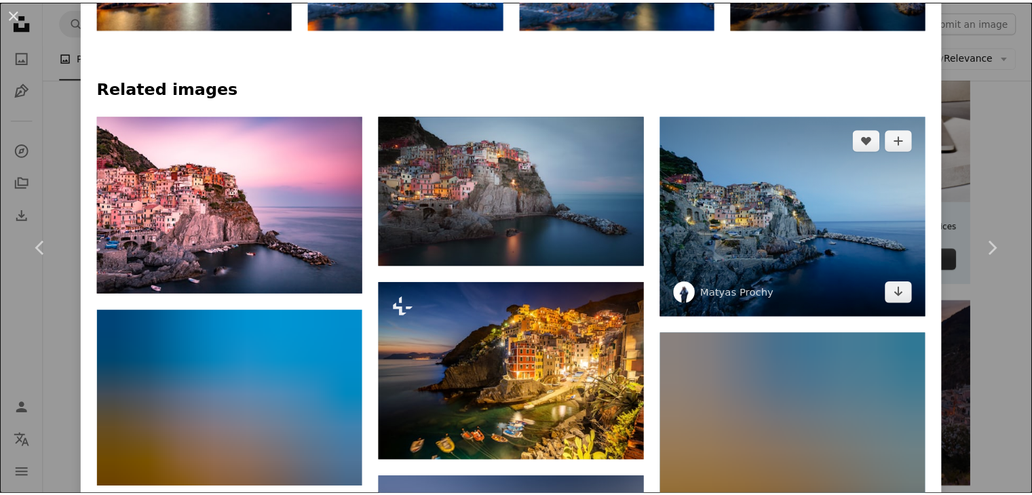
scroll to position [1017, 0]
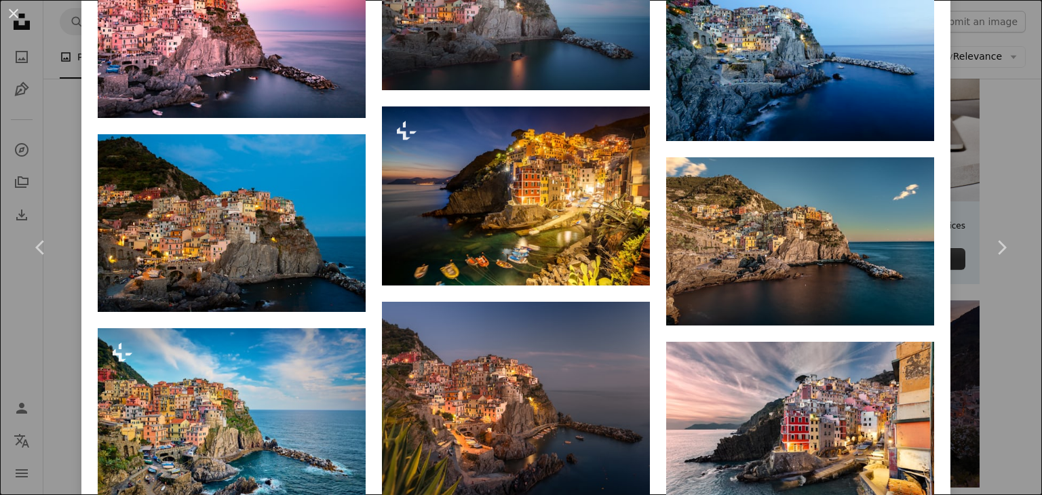
click at [1013, 150] on div "An X shape Chevron left Chevron right [PERSON_NAME] Available for hire A checkm…" at bounding box center [521, 247] width 1042 height 495
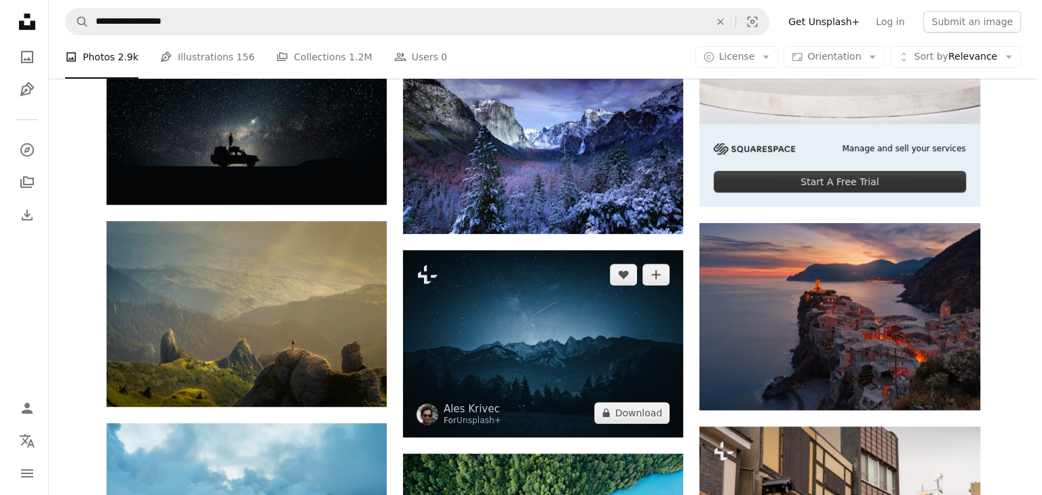
scroll to position [553, 0]
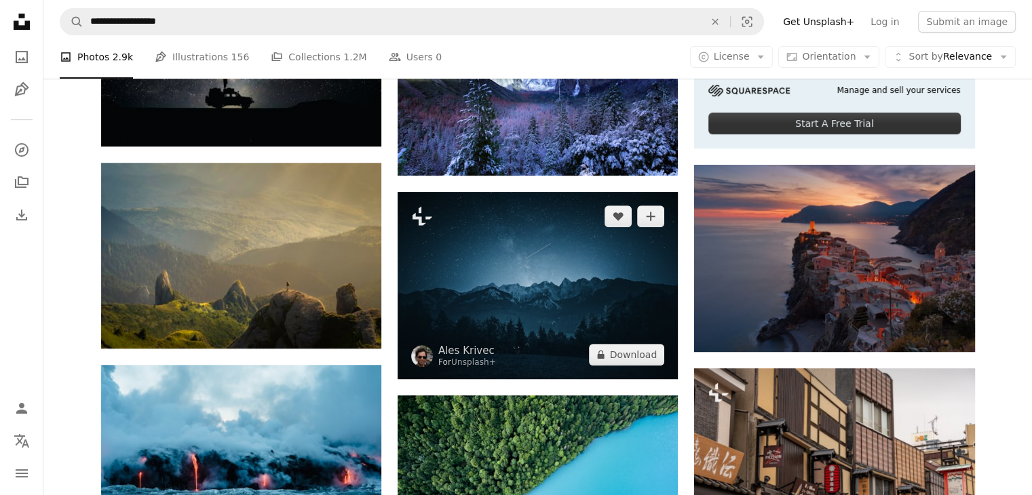
click at [556, 309] on img at bounding box center [537, 285] width 280 height 187
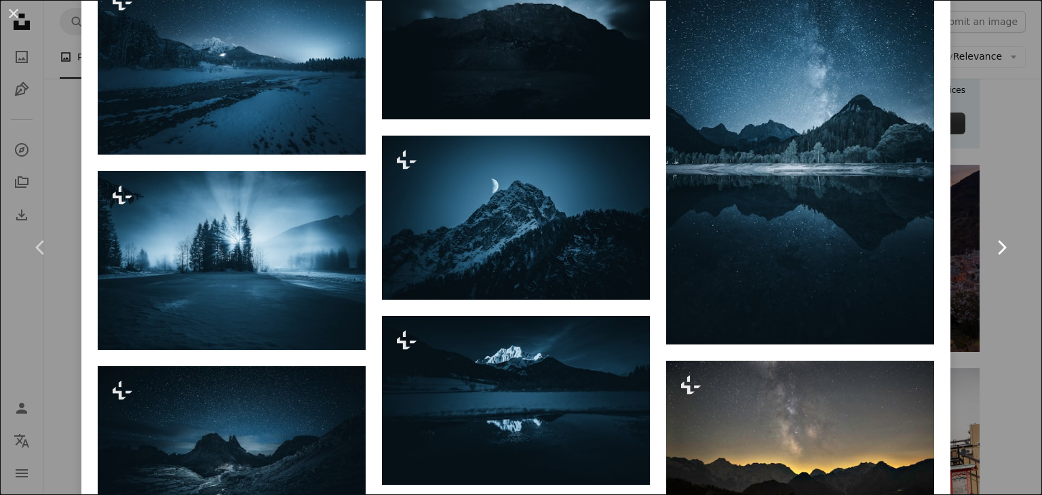
click at [1000, 183] on link "Chevron right" at bounding box center [1000, 247] width 81 height 130
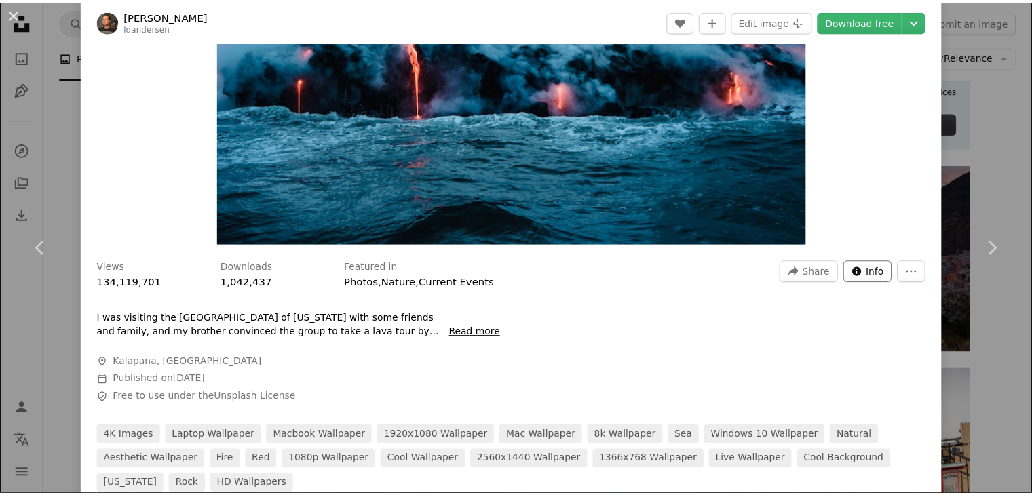
scroll to position [271, 0]
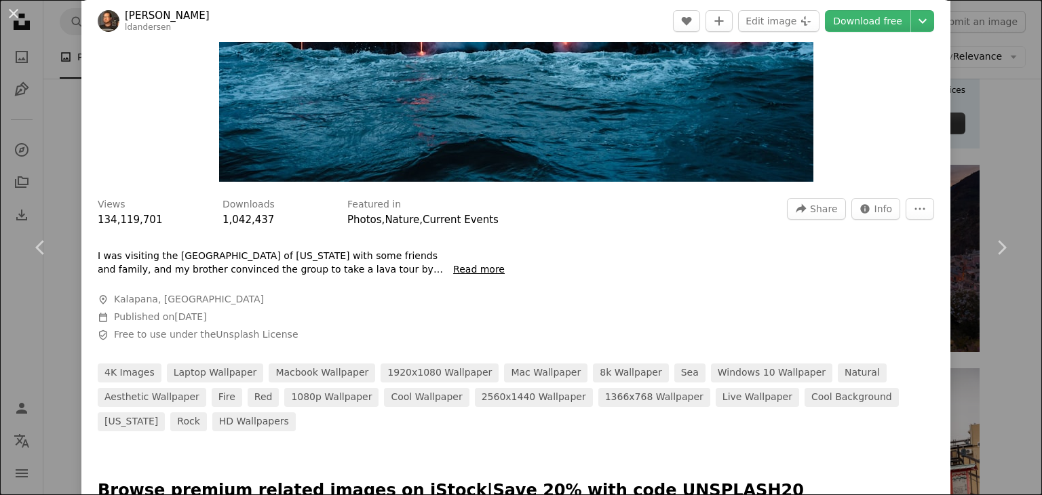
click at [979, 66] on div "An X shape Chevron left Chevron right [PERSON_NAME] ldandersen A heart A plus s…" at bounding box center [521, 247] width 1042 height 495
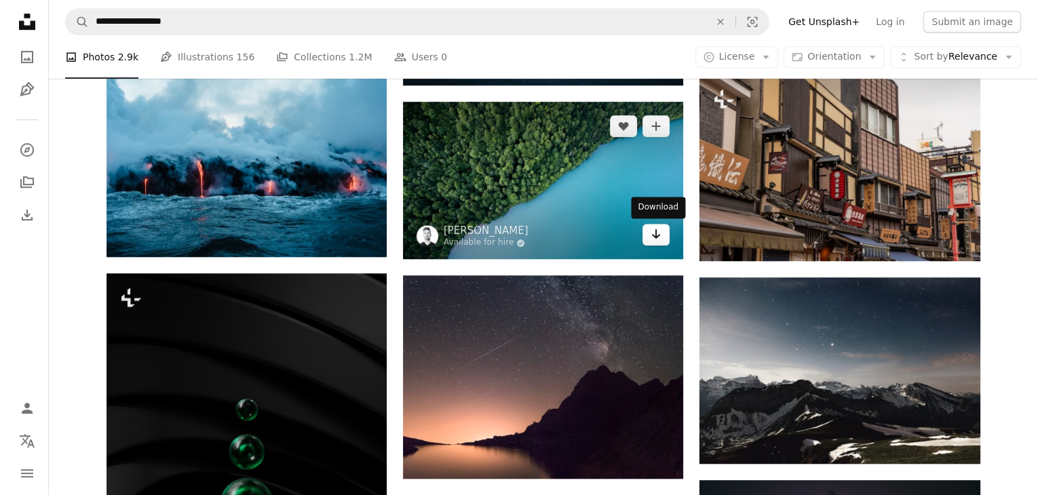
scroll to position [960, 0]
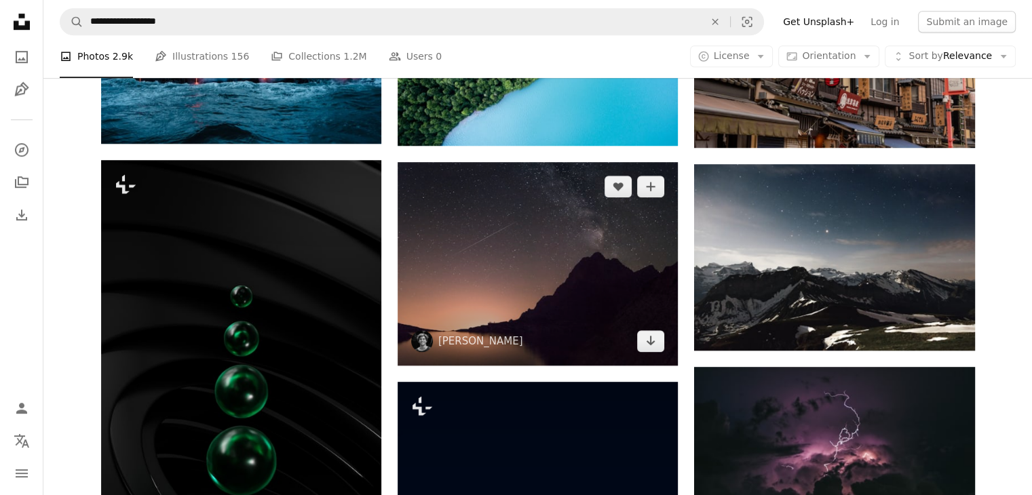
click at [619, 279] on img at bounding box center [537, 263] width 280 height 203
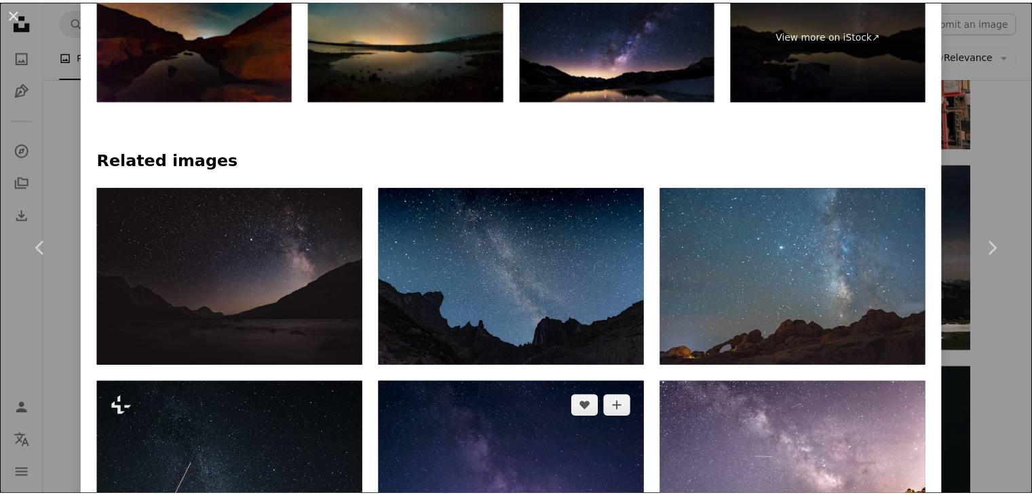
scroll to position [1085, 0]
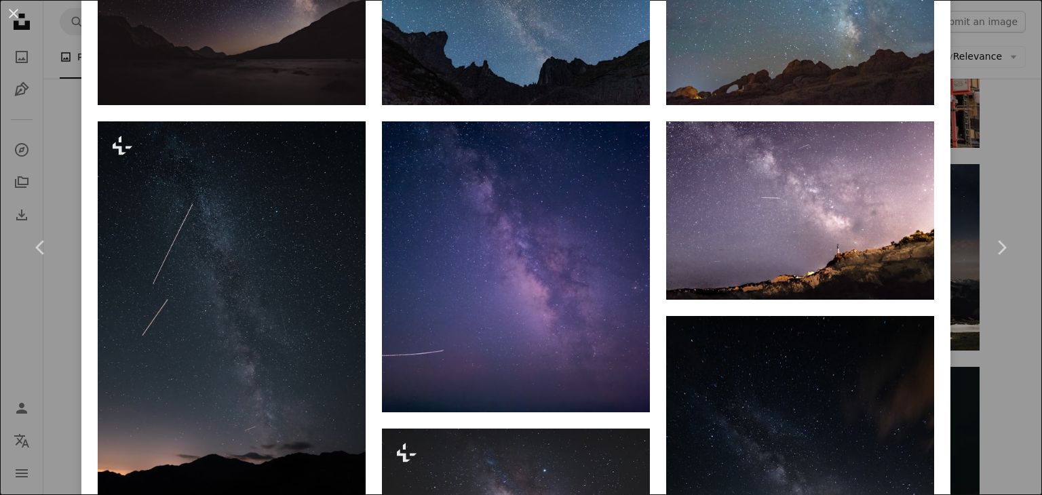
click at [983, 174] on div "An X shape Chevron left Chevron right [PERSON_NAME] cikstefan A heart A plus si…" at bounding box center [521, 247] width 1042 height 495
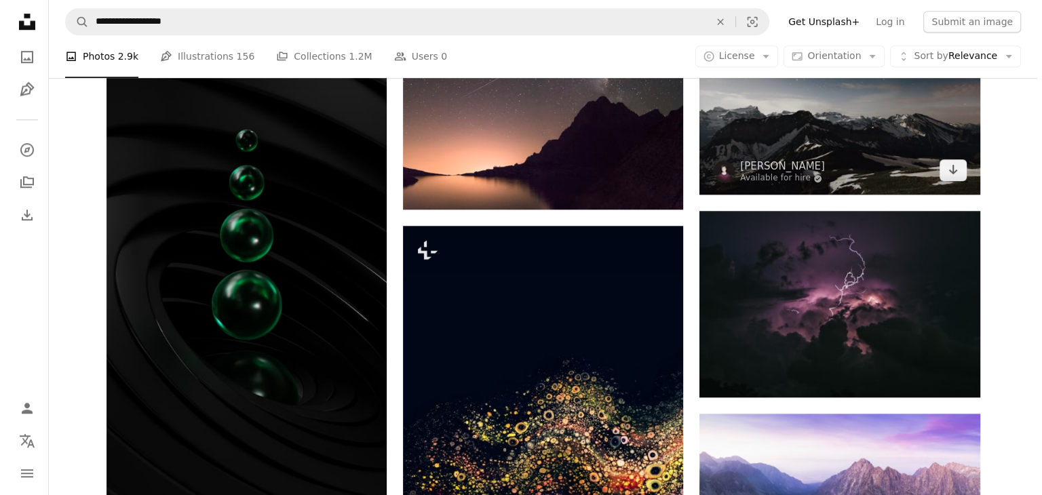
scroll to position [1300, 0]
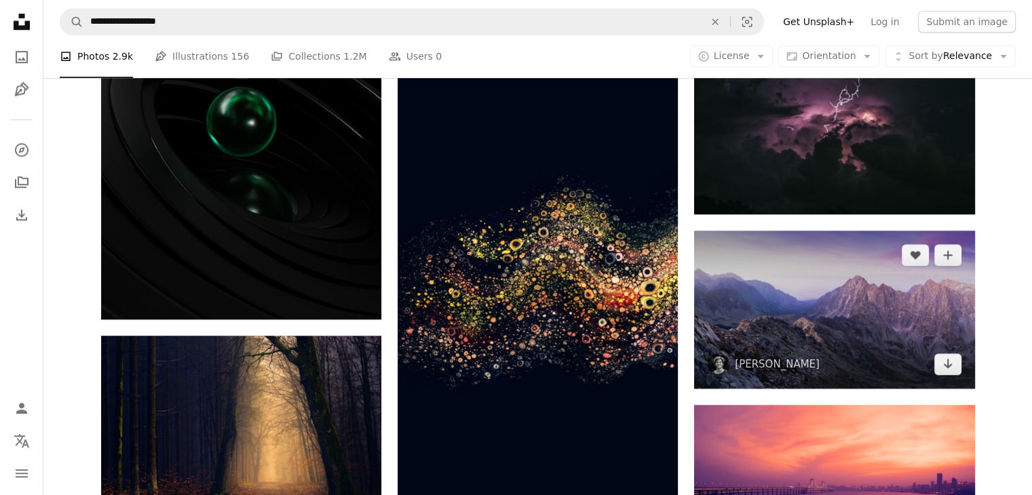
click at [840, 303] on img at bounding box center [834, 309] width 280 height 157
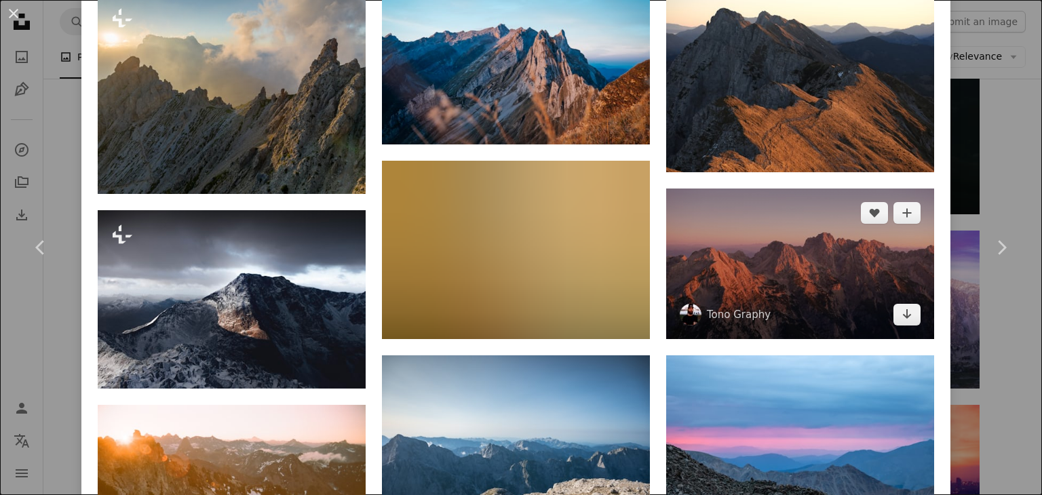
scroll to position [1356, 0]
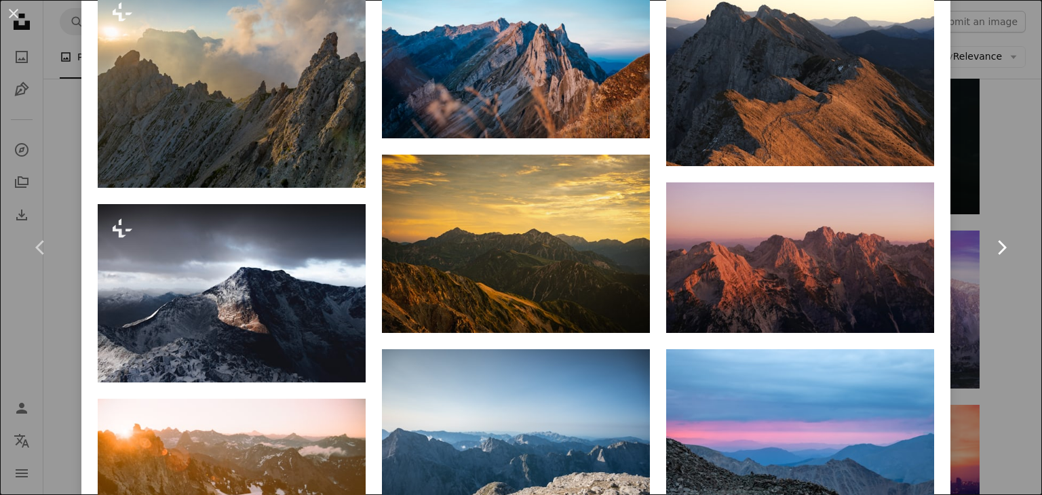
click at [1017, 199] on link "Chevron right" at bounding box center [1000, 247] width 81 height 130
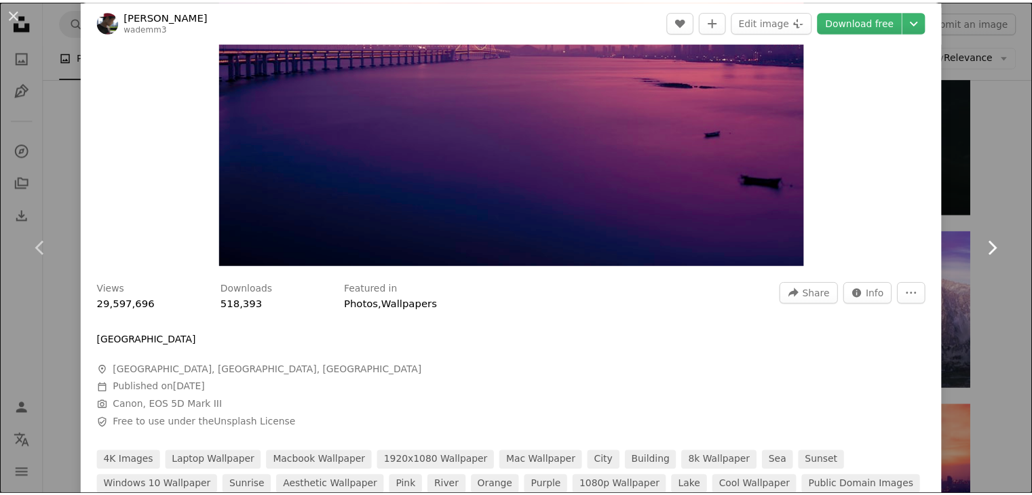
scroll to position [203, 0]
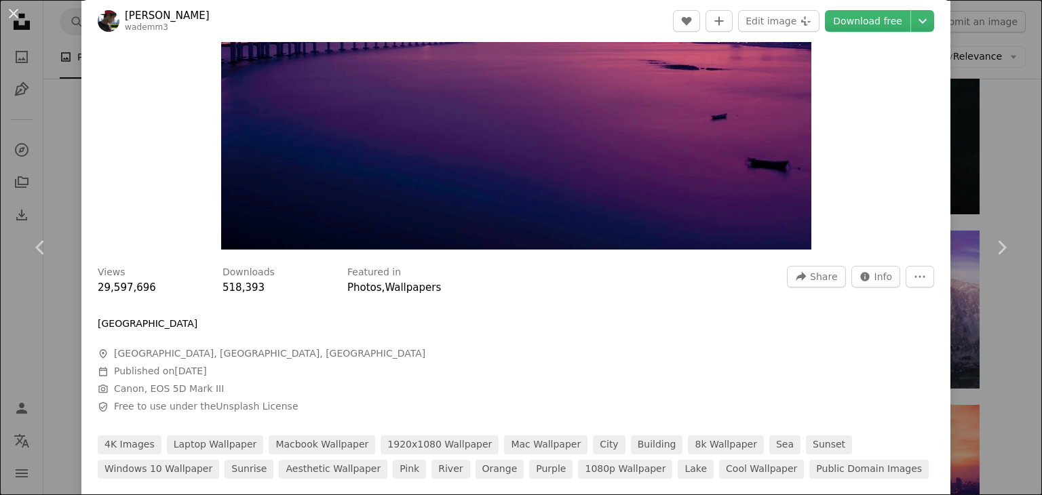
click at [954, 152] on div "An X shape Chevron left Chevron right [PERSON_NAME] wademm3 A heart A plus sign…" at bounding box center [521, 247] width 1042 height 495
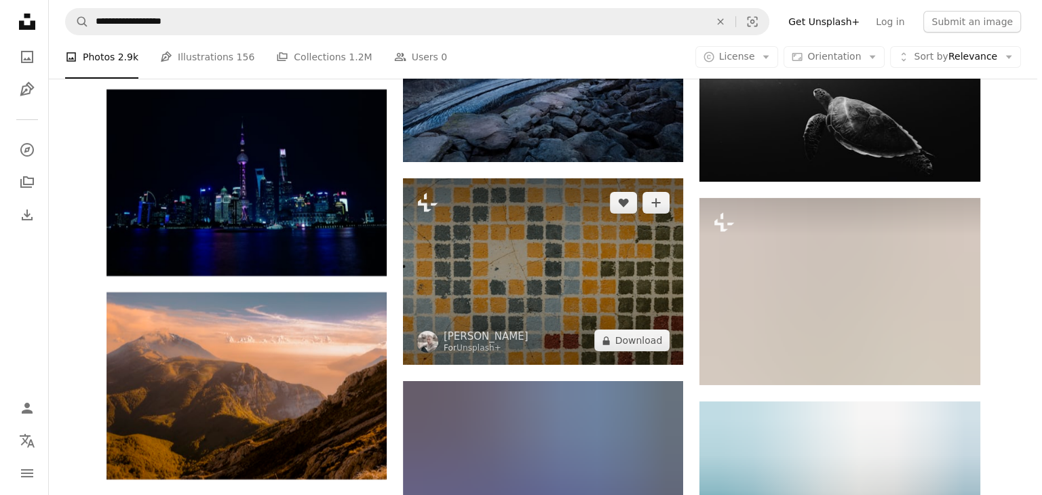
scroll to position [4962, 0]
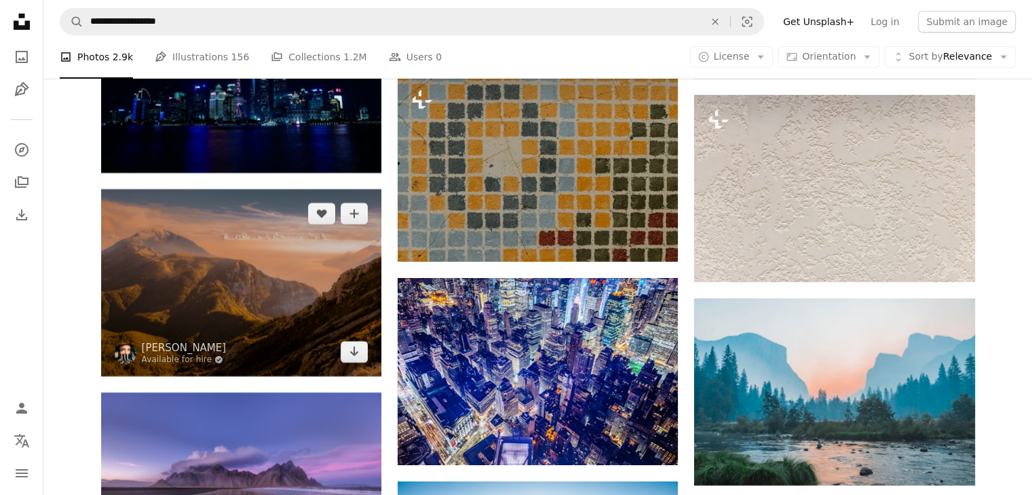
click at [334, 267] on img at bounding box center [241, 282] width 280 height 187
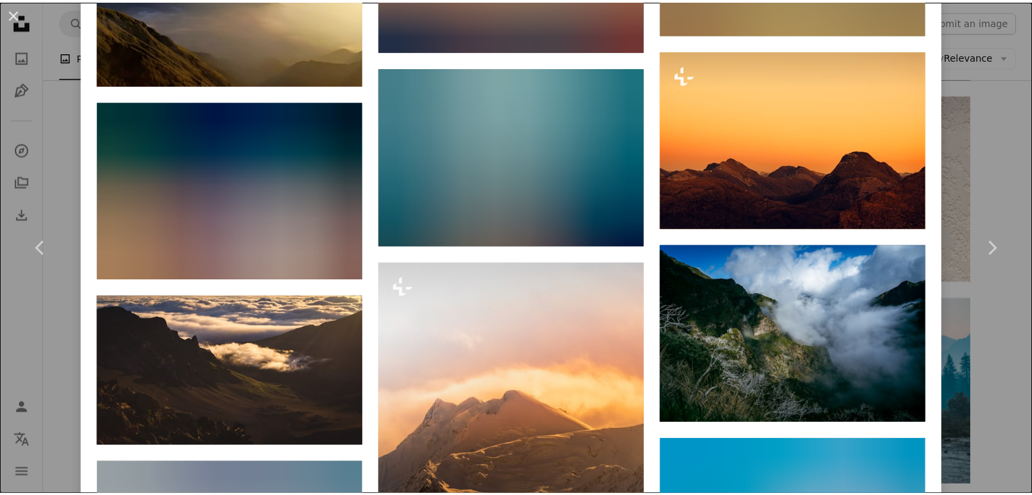
scroll to position [2103, 0]
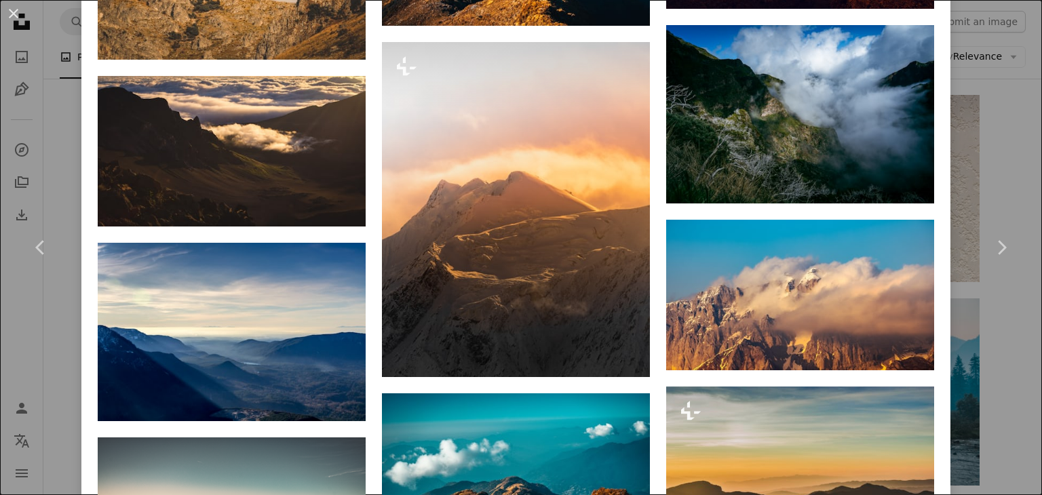
click at [990, 129] on div "An X shape Chevron left Chevron right [PERSON_NAME] Available for hire A checkm…" at bounding box center [521, 247] width 1042 height 495
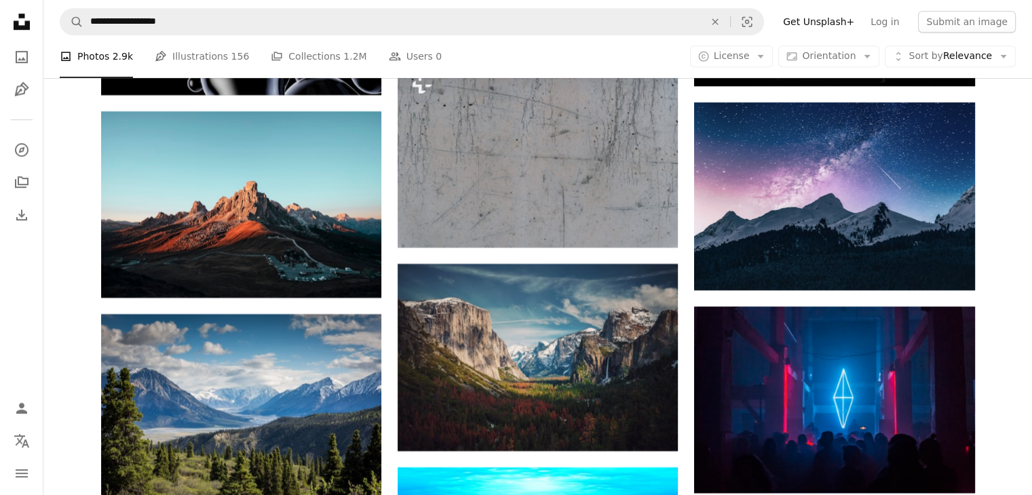
scroll to position [6183, 0]
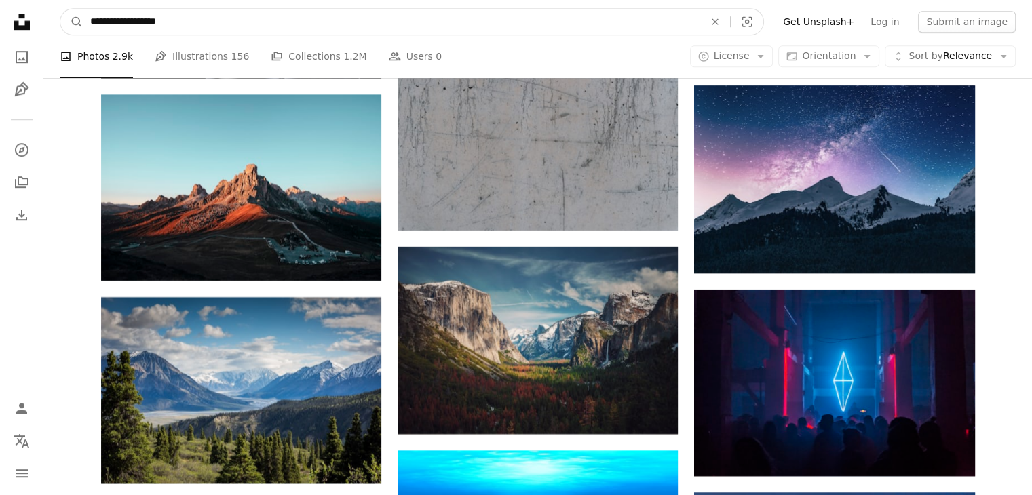
drag, startPoint x: 326, startPoint y: 17, endPoint x: 46, endPoint y: 12, distance: 280.2
click at [46, 12] on nav "**********" at bounding box center [537, 21] width 988 height 43
click at [202, 25] on input "**********" at bounding box center [391, 22] width 617 height 26
type input "**********"
click button "A magnifying glass" at bounding box center [71, 22] width 23 height 26
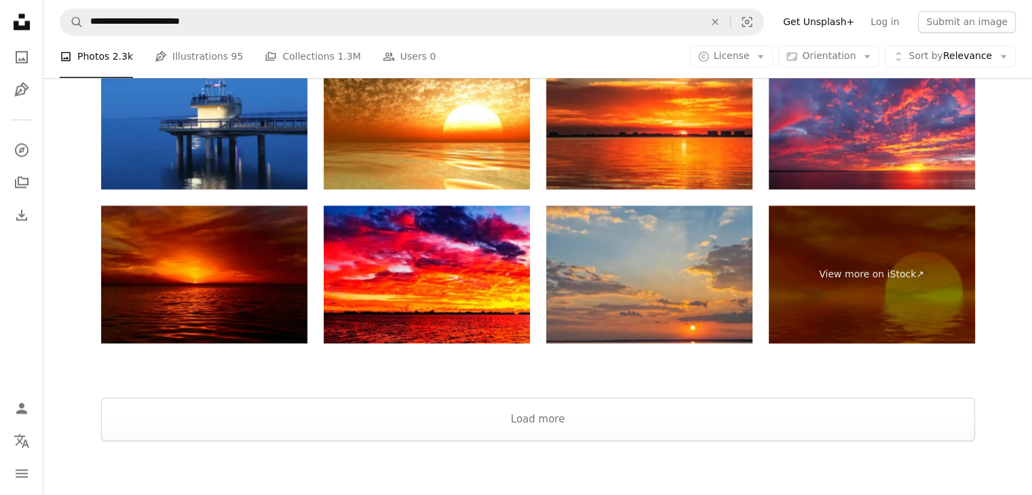
scroll to position [2172, 0]
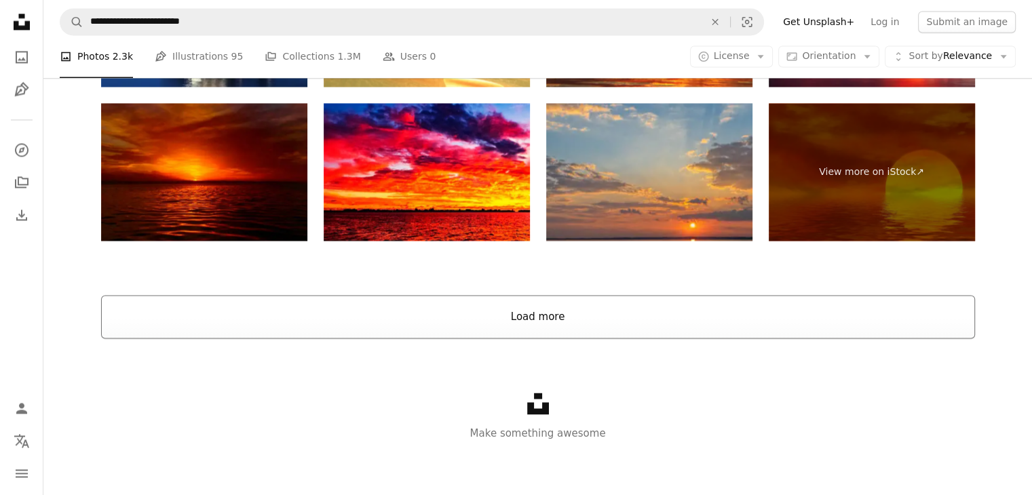
click at [547, 298] on button "Load more" at bounding box center [538, 316] width 874 height 43
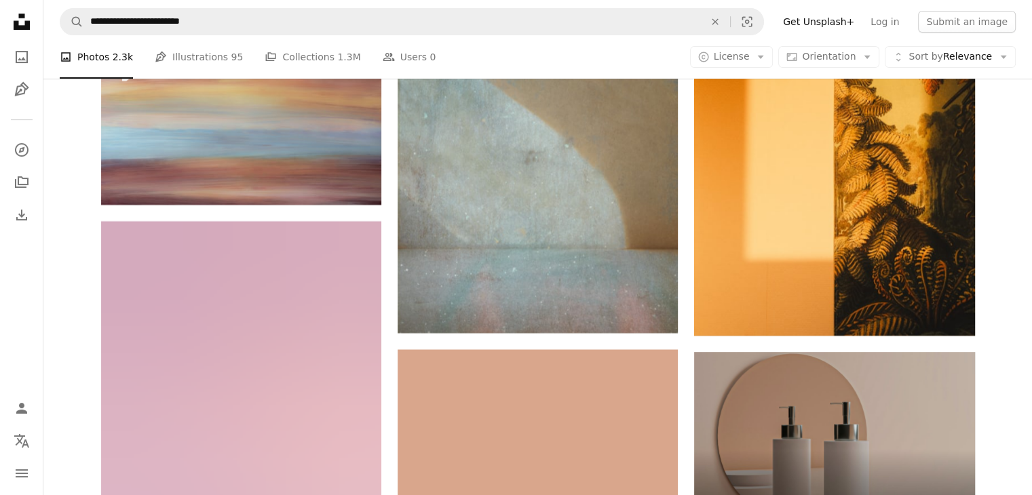
scroll to position [6174, 0]
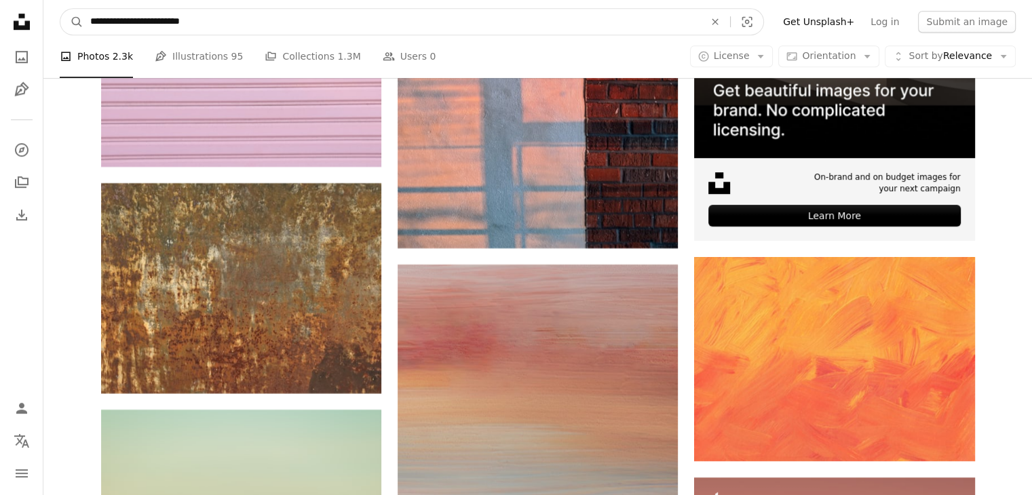
click at [205, 15] on input "**********" at bounding box center [391, 22] width 617 height 26
click at [60, 9] on button "A magnifying glass" at bounding box center [71, 22] width 23 height 26
type input "**********"
click at [60, 9] on button "A magnifying glass" at bounding box center [71, 22] width 23 height 26
